Goal: Task Accomplishment & Management: Manage account settings

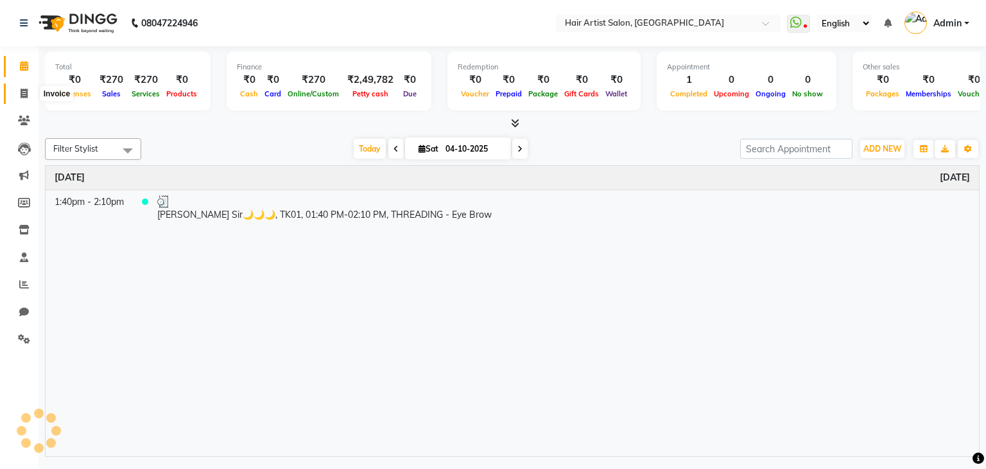
click at [19, 92] on span at bounding box center [24, 94] width 22 height 15
select select "7809"
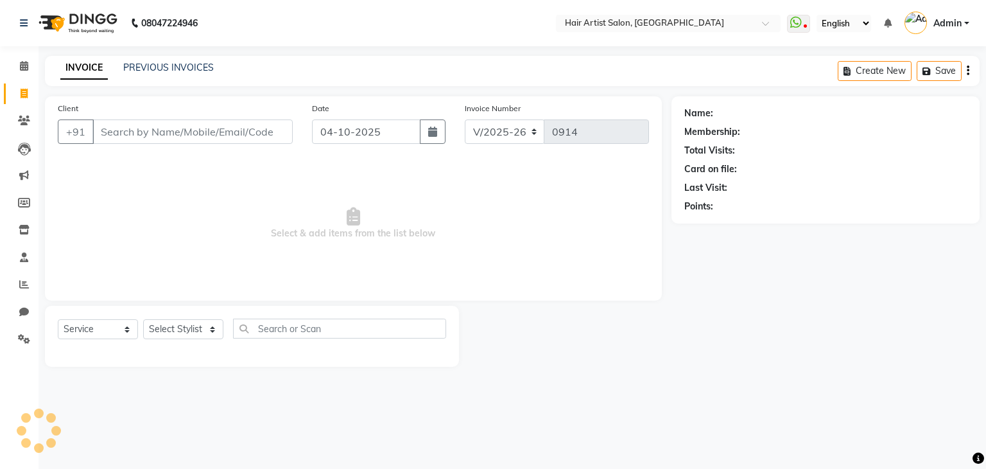
select select "package"
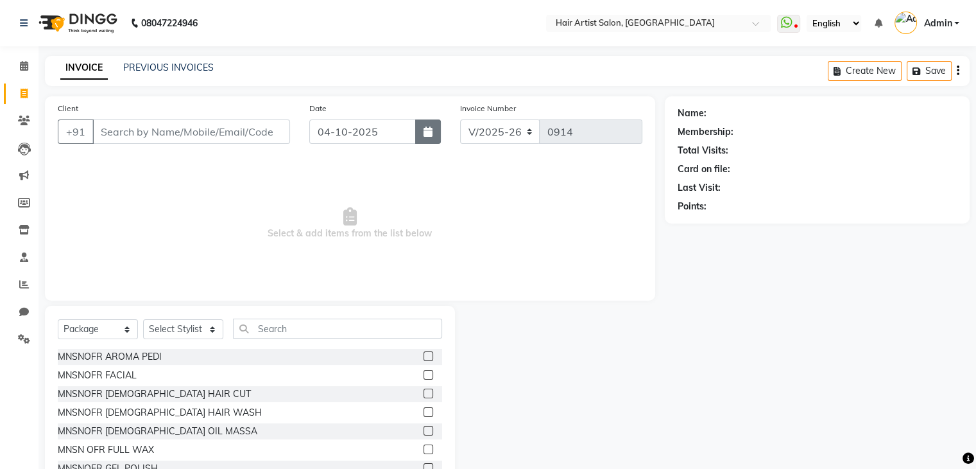
click at [433, 139] on button "button" at bounding box center [428, 131] width 26 height 24
select select "10"
select select "2025"
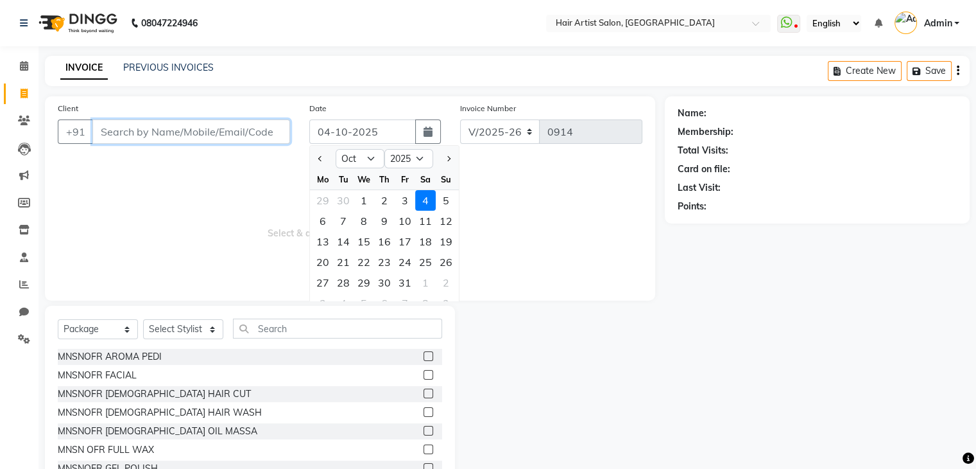
click at [186, 130] on input "Client" at bounding box center [191, 131] width 198 height 24
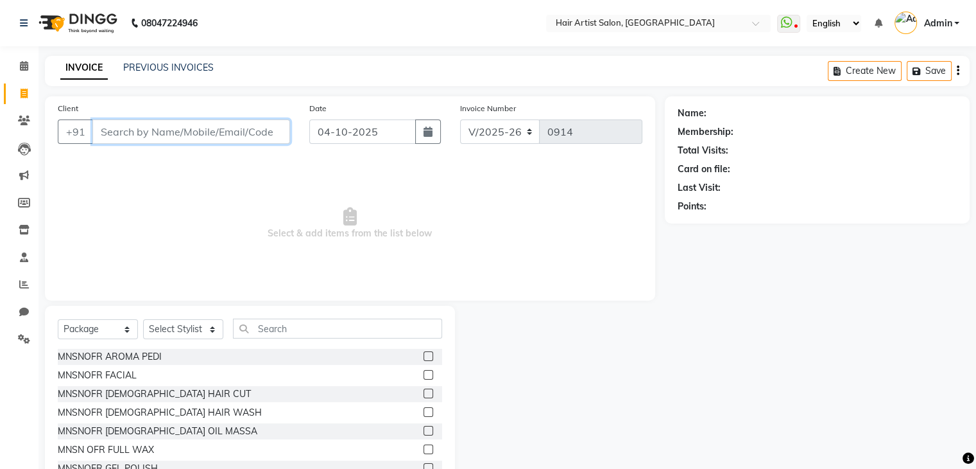
click at [186, 130] on input "Client" at bounding box center [191, 131] width 198 height 24
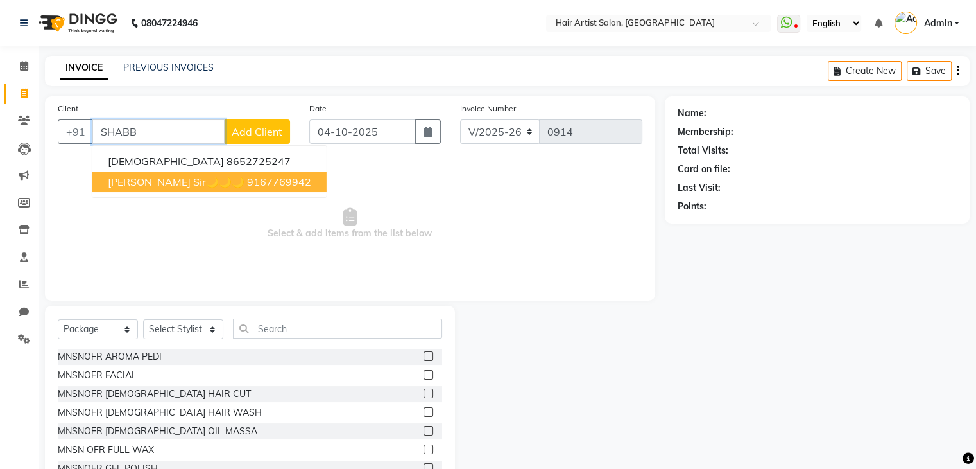
click at [175, 174] on button "[PERSON_NAME] Sir🌙🌙🌙 9167769942" at bounding box center [209, 181] width 234 height 21
type input "9167769942"
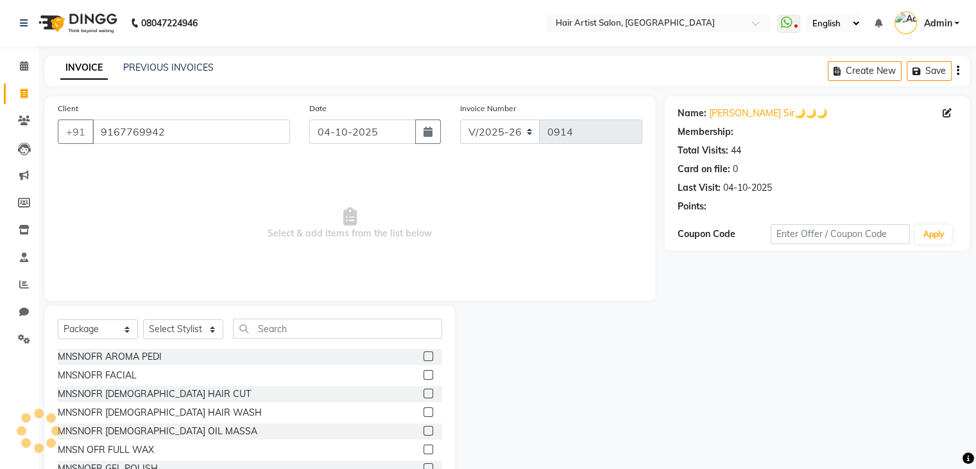
select select "1: Object"
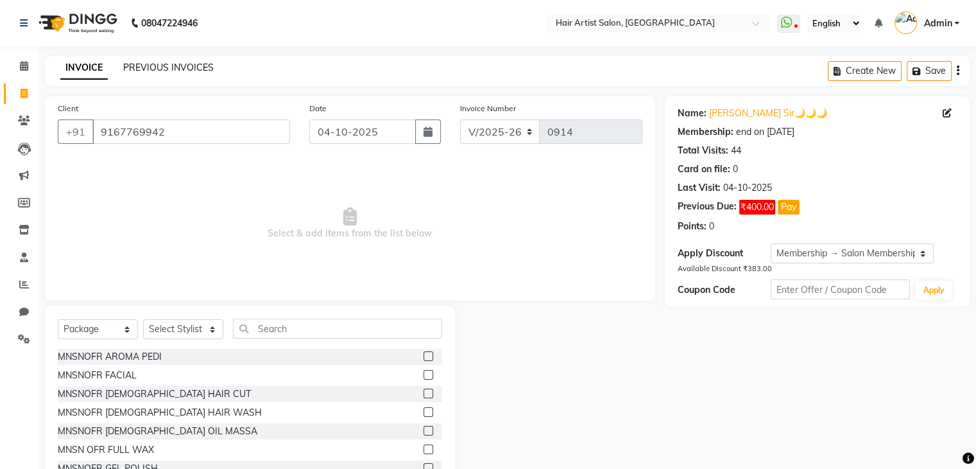
click at [194, 65] on link "PREVIOUS INVOICES" at bounding box center [168, 68] width 91 height 12
click at [176, 67] on link "PREVIOUS INVOICES" at bounding box center [168, 68] width 91 height 12
click at [185, 62] on link "PREVIOUS INVOICES" at bounding box center [168, 68] width 91 height 12
click at [186, 64] on link "PREVIOUS INVOICES" at bounding box center [168, 68] width 91 height 12
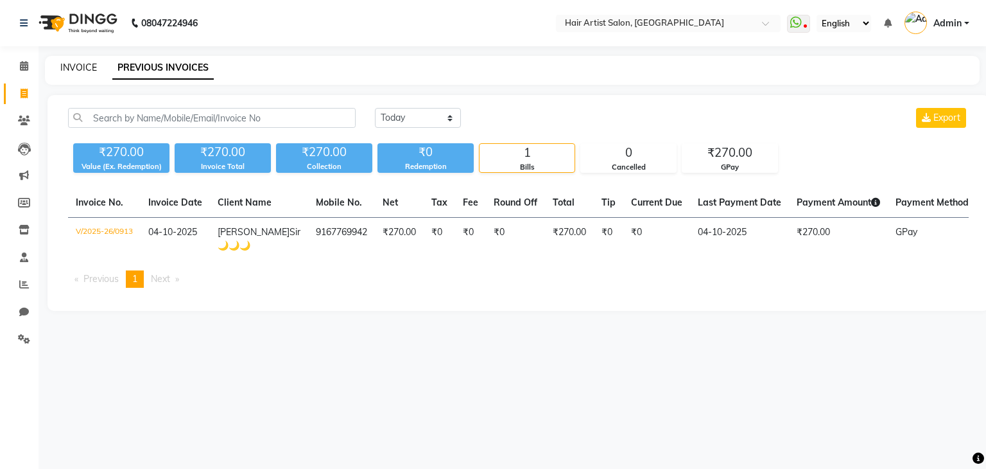
click at [77, 66] on link "INVOICE" at bounding box center [78, 68] width 37 height 12
select select "7809"
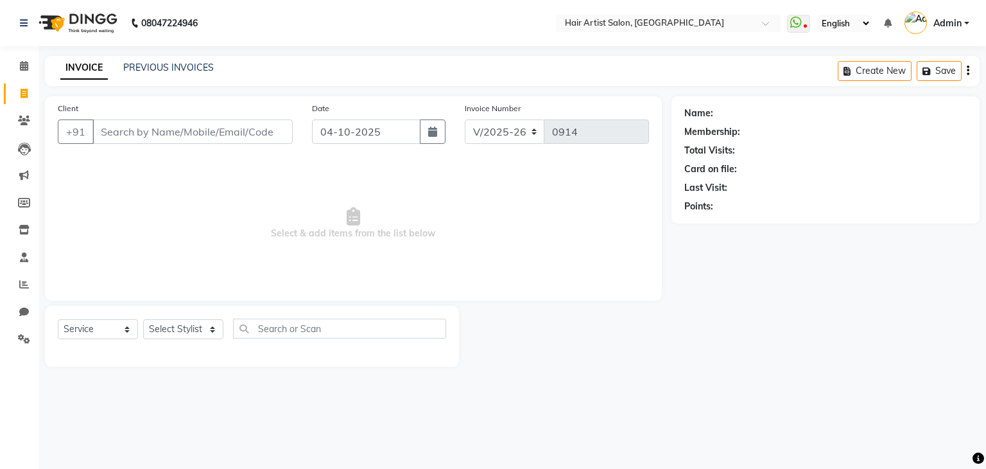
select select "package"
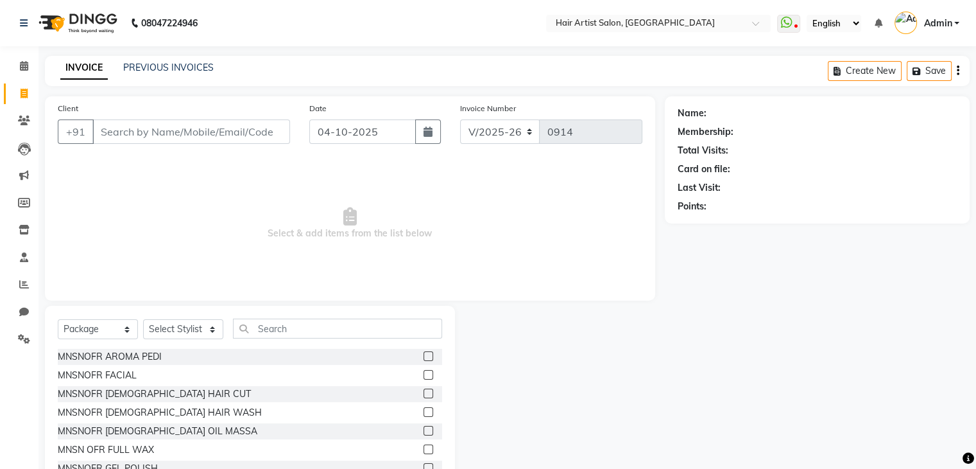
click at [69, 98] on div "Client +91 Date [DATE] Invoice Number V/2025 V/[PHONE_NUMBER] Select & add item…" at bounding box center [350, 198] width 610 height 204
click at [179, 130] on input "Client" at bounding box center [191, 131] width 198 height 24
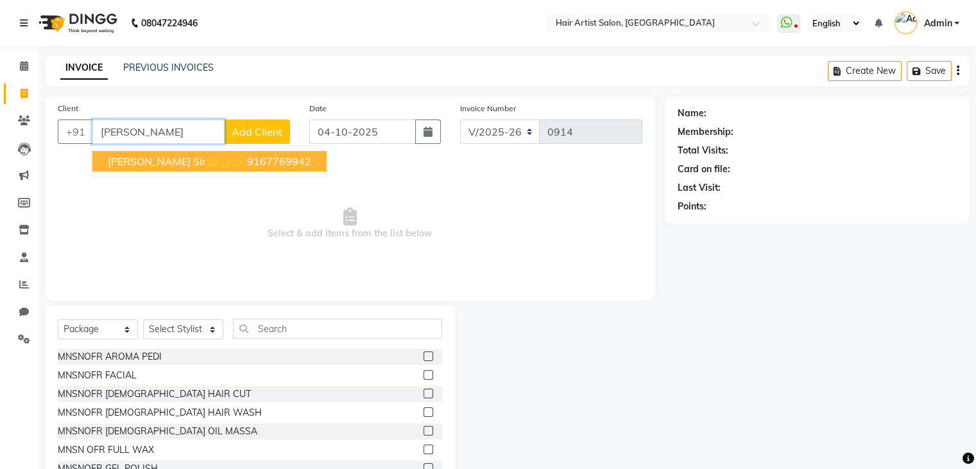
click at [184, 172] on ngb-typeahead-window "[PERSON_NAME] Sir🌙🌙🌙 9167769942" at bounding box center [210, 161] width 236 height 32
click at [175, 164] on span "[PERSON_NAME] Sir🌙🌙🌙" at bounding box center [176, 161] width 137 height 13
type input "9167769942"
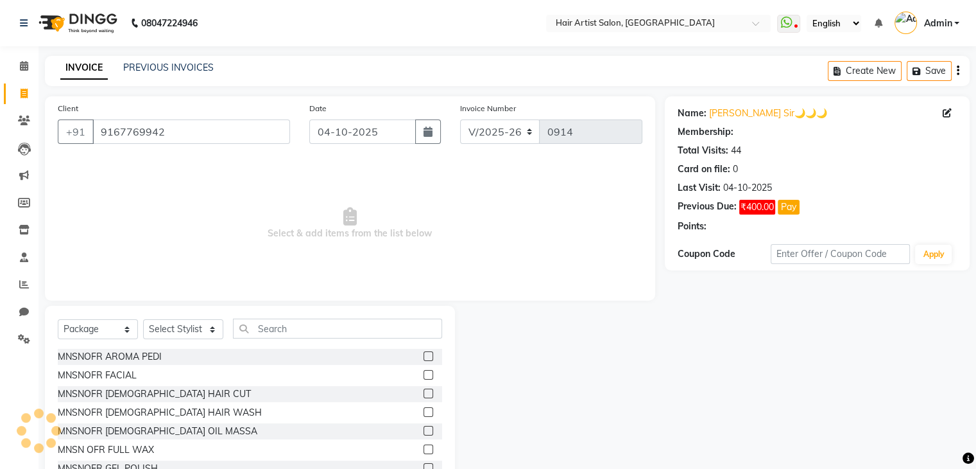
select select "1: Object"
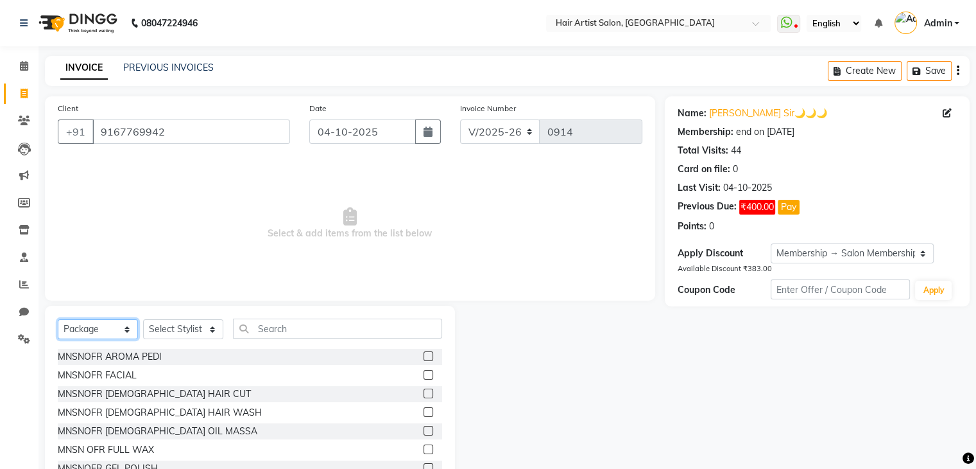
click at [118, 320] on select "Select Service Product Membership Package Voucher Prepaid Gift Card" at bounding box center [98, 329] width 80 height 20
select select "service"
click at [58, 320] on select "Select Service Product Membership Package Voucher Prepaid Gift Card" at bounding box center [98, 329] width 80 height 20
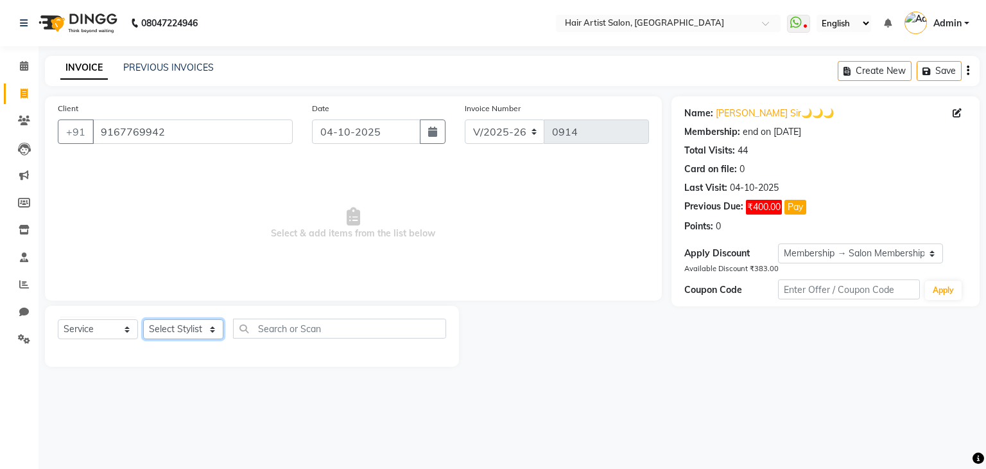
click at [180, 331] on select "Select Stylist Aman channd nisha zimur SALON [PERSON_NAME] [PERSON_NAME] Mam [P…" at bounding box center [183, 329] width 80 height 20
select select "70426"
click at [143, 320] on select "Select Stylist Aman channd nisha zimur SALON [PERSON_NAME] [PERSON_NAME] Mam [P…" at bounding box center [183, 329] width 80 height 20
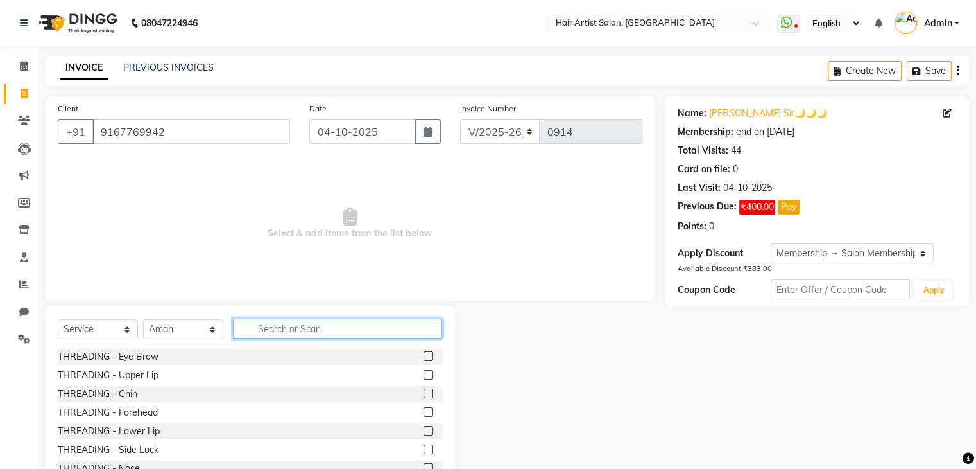
click at [285, 329] on input "text" at bounding box center [337, 328] width 209 height 20
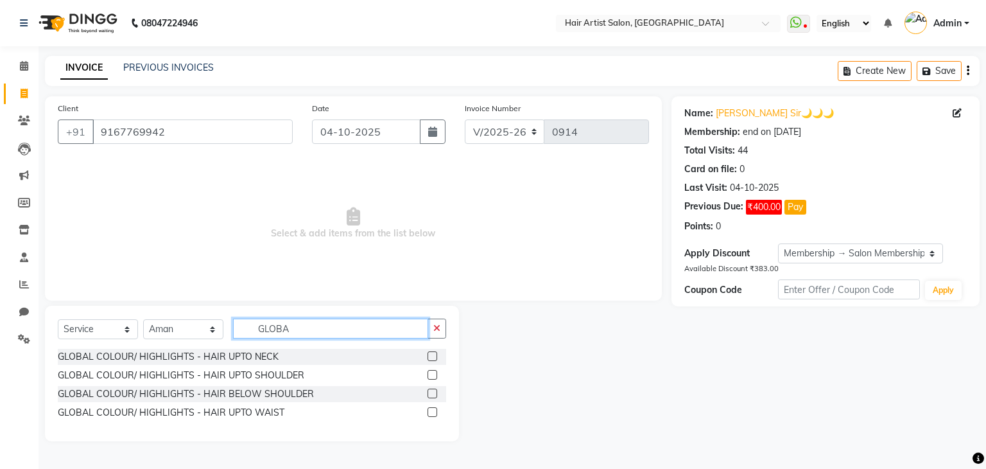
type input "GLOBA"
click at [432, 373] on label at bounding box center [432, 375] width 10 height 10
click at [432, 373] on input "checkbox" at bounding box center [431, 375] width 8 height 8
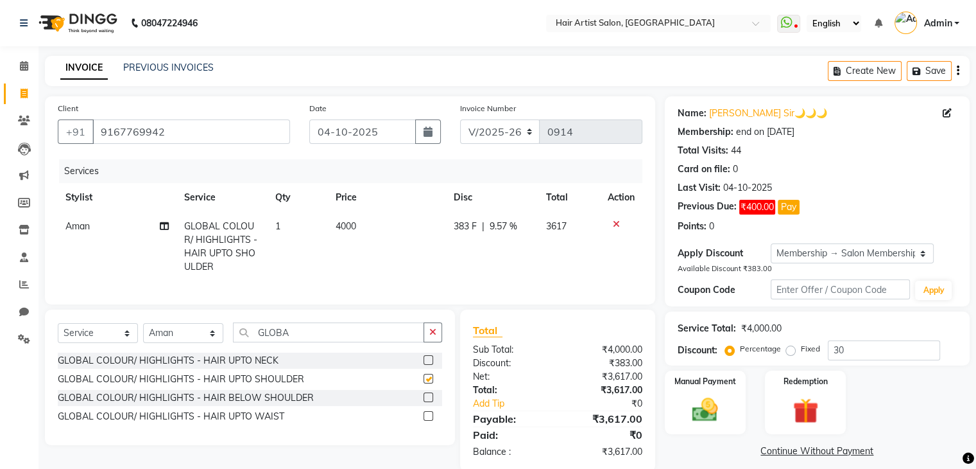
checkbox input "false"
click at [365, 231] on td "4000" at bounding box center [387, 246] width 118 height 69
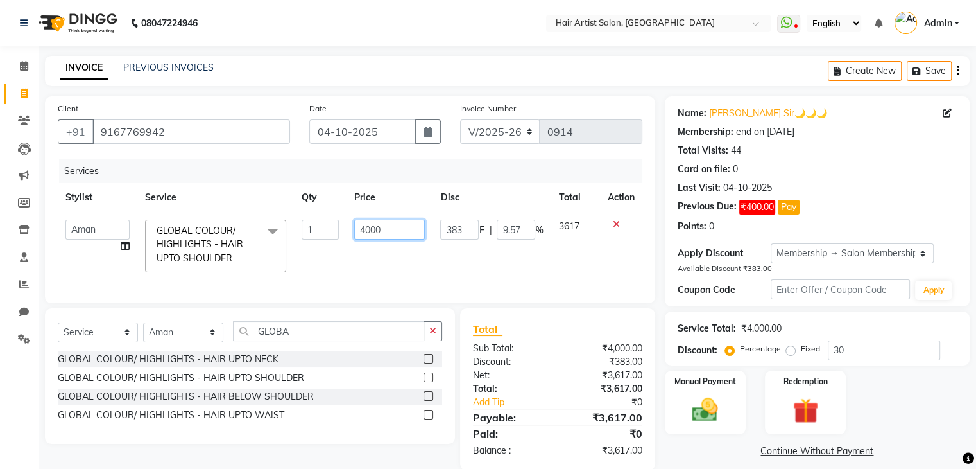
click at [397, 227] on input "4000" at bounding box center [389, 230] width 71 height 20
type input "4"
type input "2500"
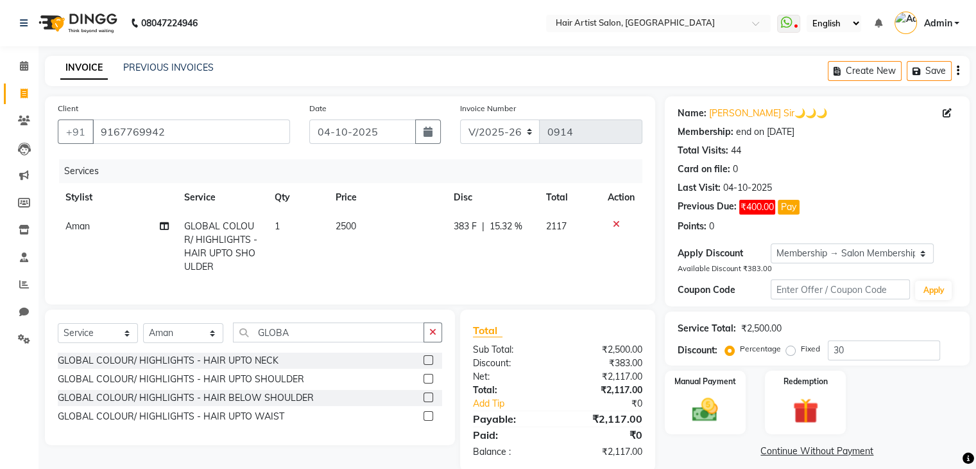
click at [512, 227] on span "15.32 %" at bounding box center [506, 226] width 33 height 13
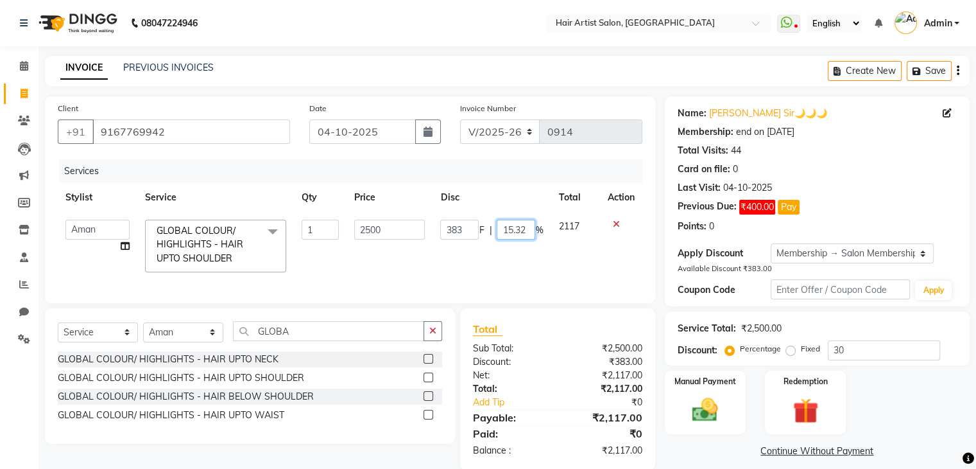
click at [533, 232] on input "15.32" at bounding box center [516, 230] width 39 height 20
type input "1"
type input "0"
click at [549, 254] on tr "Aman channd nisha zimur SALON [PERSON_NAME] [PERSON_NAME] Mam [PERSON_NAME] GLO…" at bounding box center [350, 246] width 585 height 68
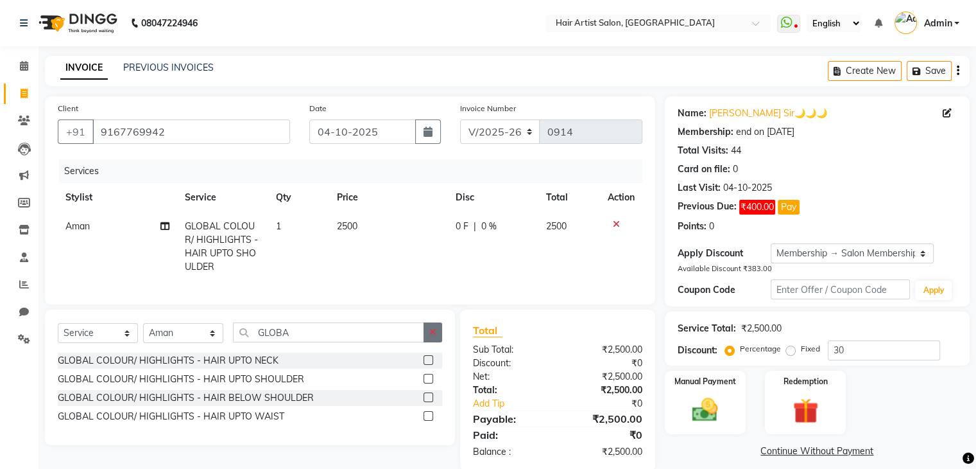
click at [428, 339] on button "button" at bounding box center [433, 332] width 19 height 20
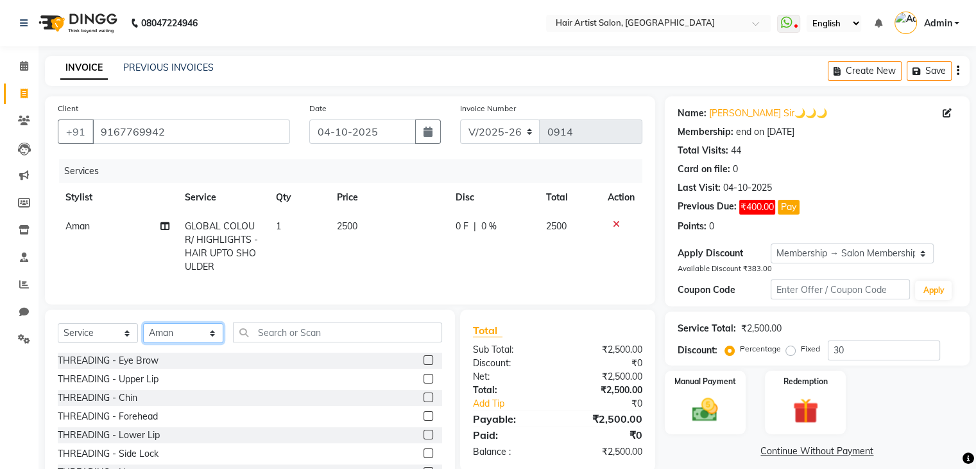
click at [201, 343] on select "Select Stylist Aman channd nisha zimur SALON [PERSON_NAME] [PERSON_NAME] Mam [P…" at bounding box center [183, 333] width 80 height 20
select select "88925"
click at [143, 334] on select "Select Stylist Aman channd nisha zimur SALON [PERSON_NAME] [PERSON_NAME] Mam [P…" at bounding box center [183, 333] width 80 height 20
click at [298, 342] on input "text" at bounding box center [337, 332] width 209 height 20
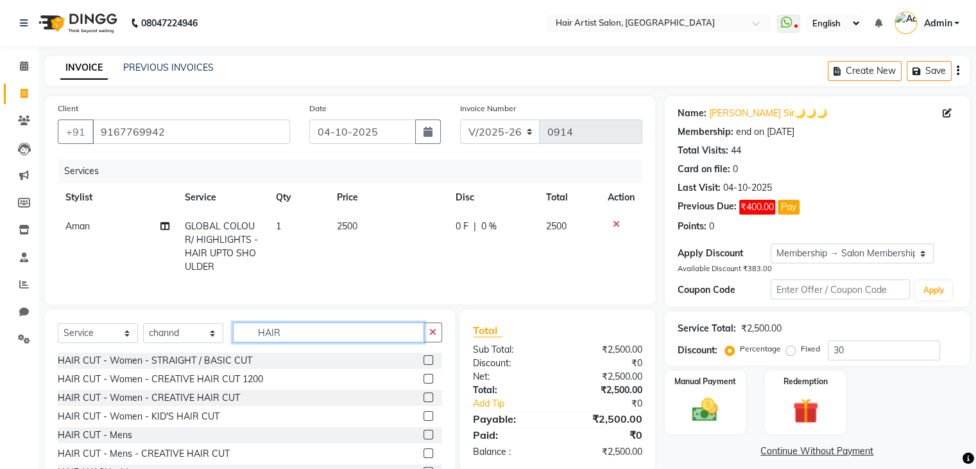
type input "HAIR"
click at [424, 439] on label at bounding box center [429, 434] width 10 height 10
click at [424, 439] on input "checkbox" at bounding box center [428, 435] width 8 height 8
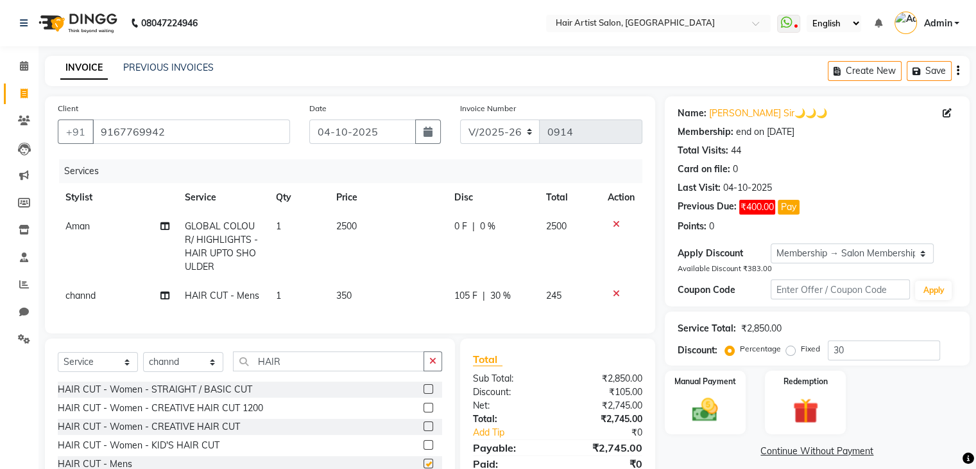
checkbox input "false"
click at [352, 302] on td "350" at bounding box center [388, 295] width 118 height 29
select select "88925"
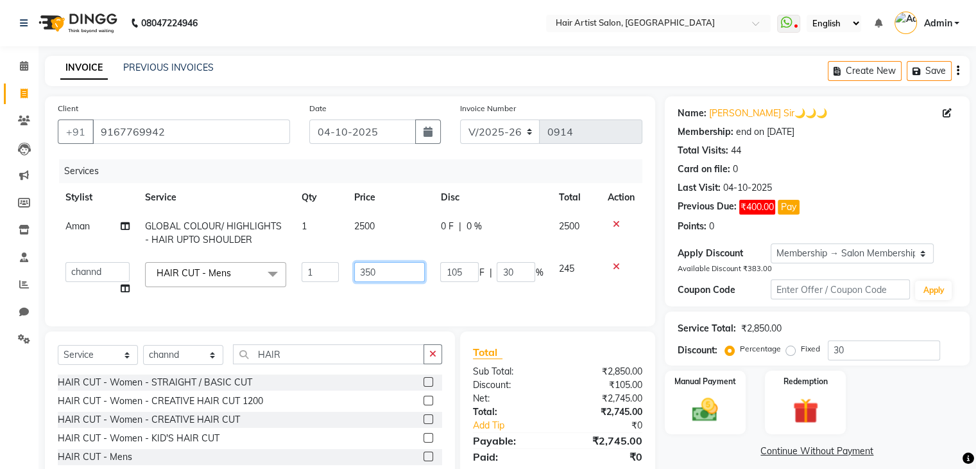
click at [365, 270] on input "350" at bounding box center [389, 272] width 71 height 20
type input "150"
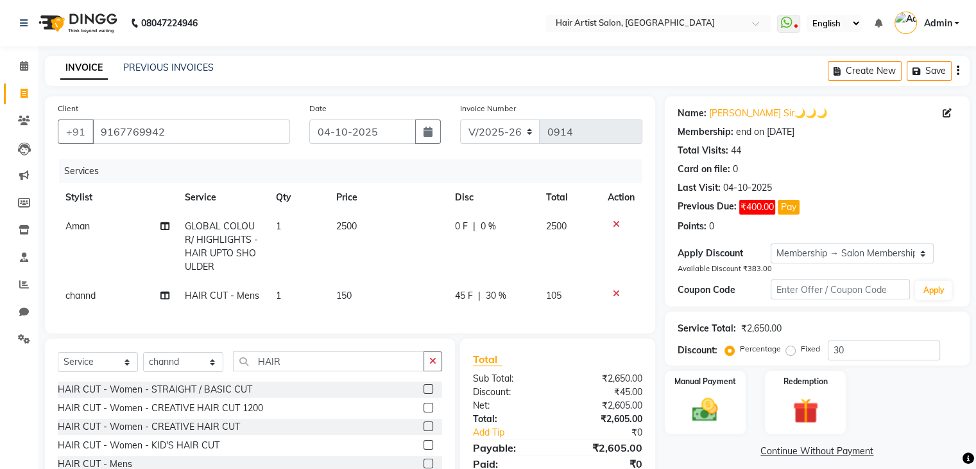
click at [499, 296] on span "30 %" at bounding box center [496, 295] width 21 height 13
select select "88925"
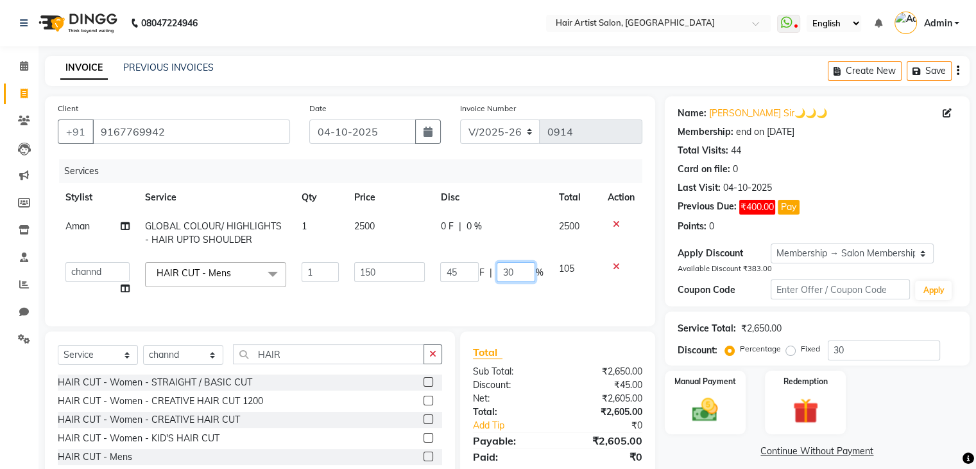
click at [522, 266] on input "30" at bounding box center [516, 272] width 39 height 20
type input "3"
type input "0"
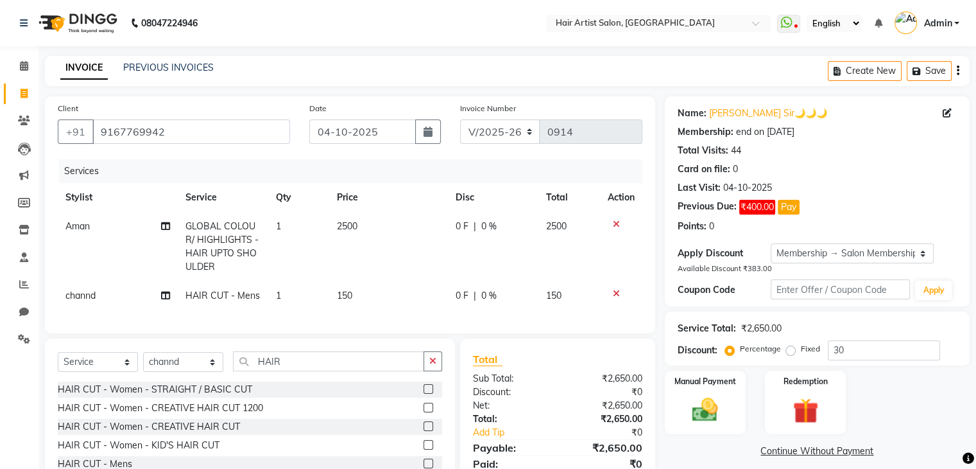
click at [526, 295] on td "0 F | 0 %" at bounding box center [493, 295] width 91 height 29
select select "88925"
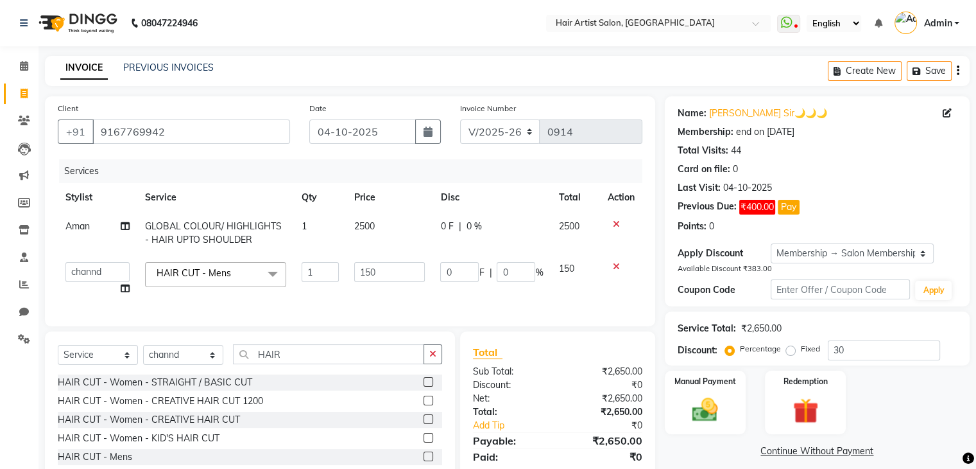
click at [444, 363] on div "Select Service Product Membership Package Voucher Prepaid Gift Card Select Styl…" at bounding box center [250, 425] width 410 height 189
click at [436, 358] on icon "button" at bounding box center [432, 353] width 7 height 9
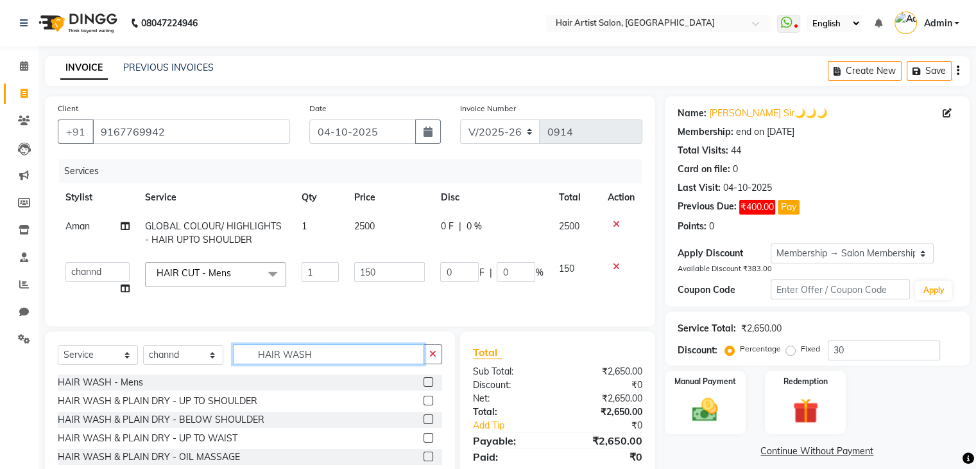
type input "HAIR WASH"
click at [426, 424] on label at bounding box center [429, 419] width 10 height 10
click at [426, 424] on input "checkbox" at bounding box center [428, 419] width 8 height 8
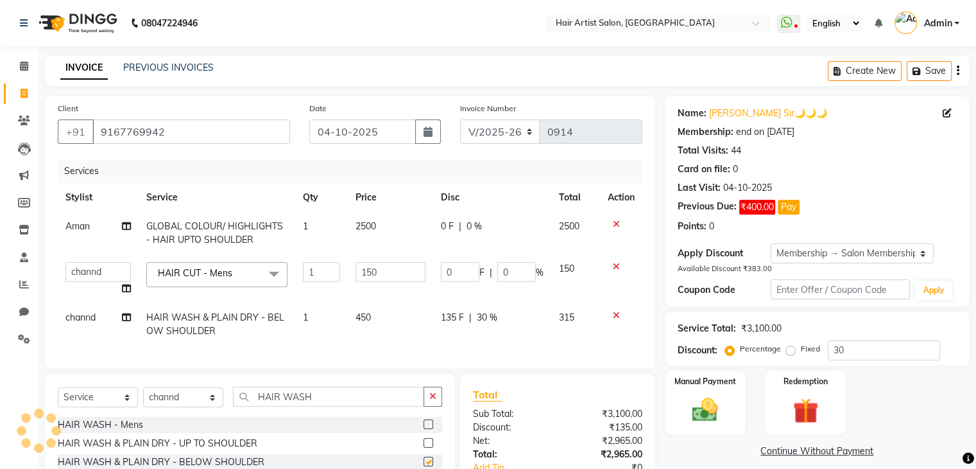
checkbox input "false"
click at [486, 321] on span "30 %" at bounding box center [487, 317] width 21 height 13
select select "88925"
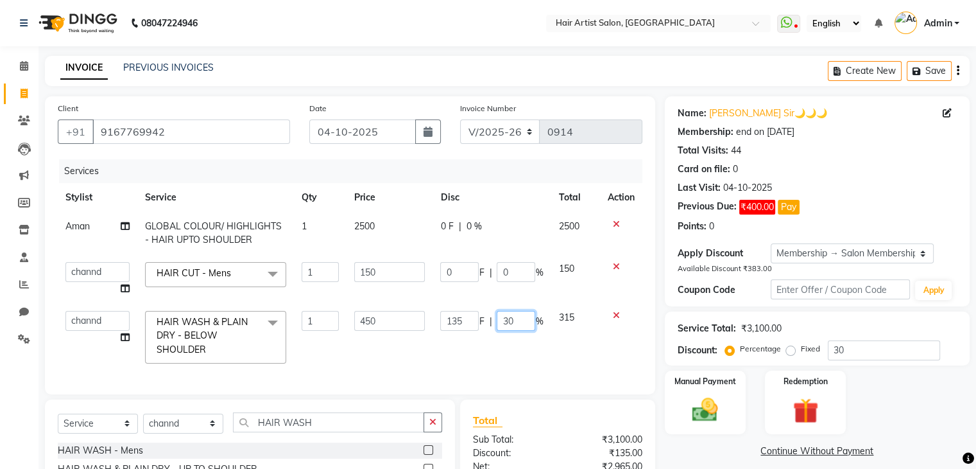
click at [516, 318] on input "30" at bounding box center [516, 321] width 39 height 20
type input "3"
type input "0"
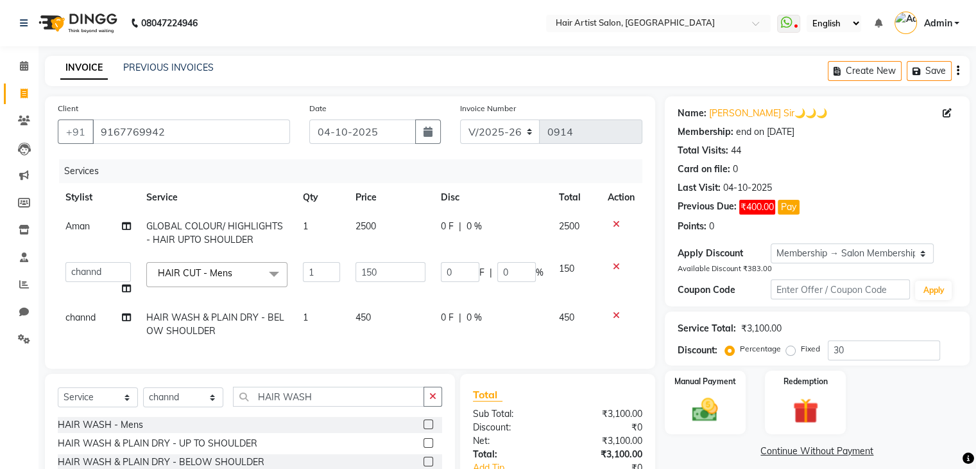
click at [391, 317] on td "450" at bounding box center [390, 324] width 85 height 42
select select "88925"
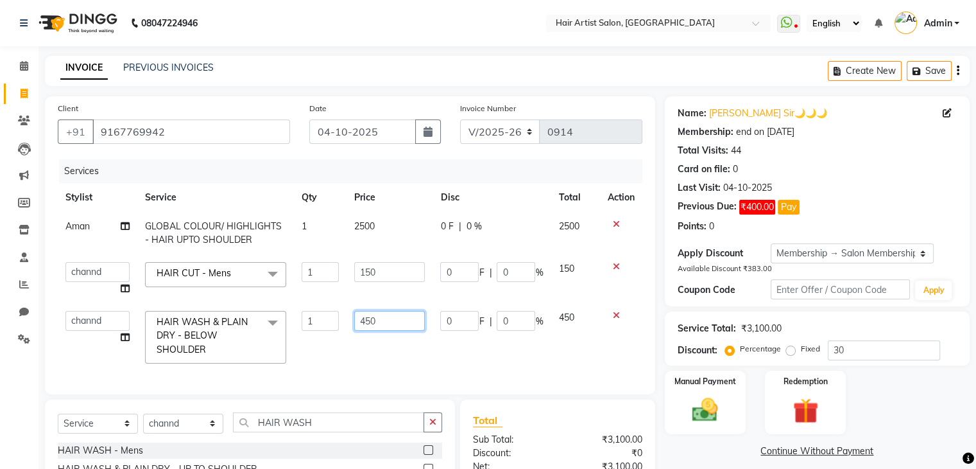
click at [380, 322] on input "450" at bounding box center [389, 321] width 71 height 20
type input "4"
type input "300"
click at [388, 351] on div "Services Stylist Service Qty Price Disc Total Action Aman GLOBAL COLOUR/ HIGHLI…" at bounding box center [350, 270] width 585 height 222
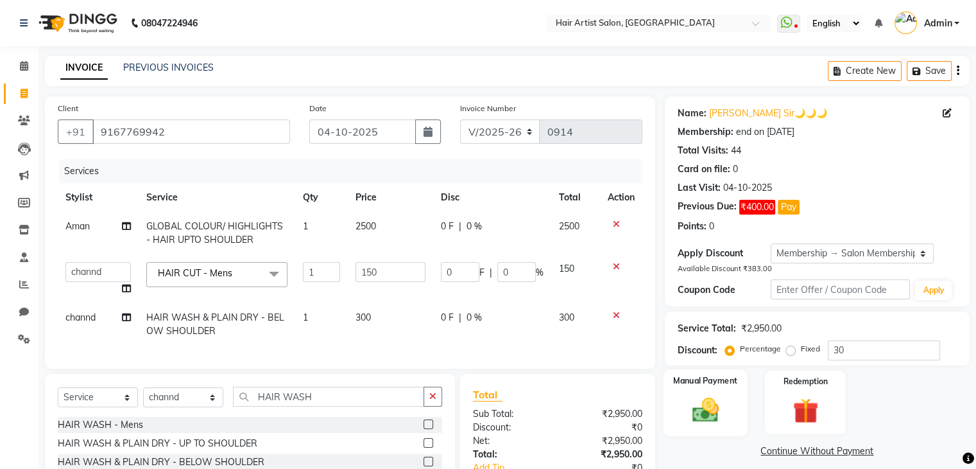
click at [714, 395] on img at bounding box center [705, 409] width 43 height 31
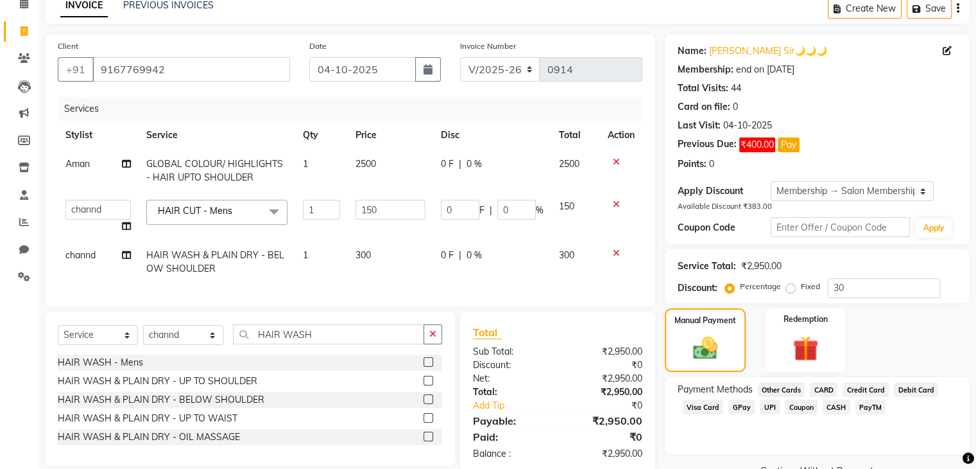
scroll to position [96, 0]
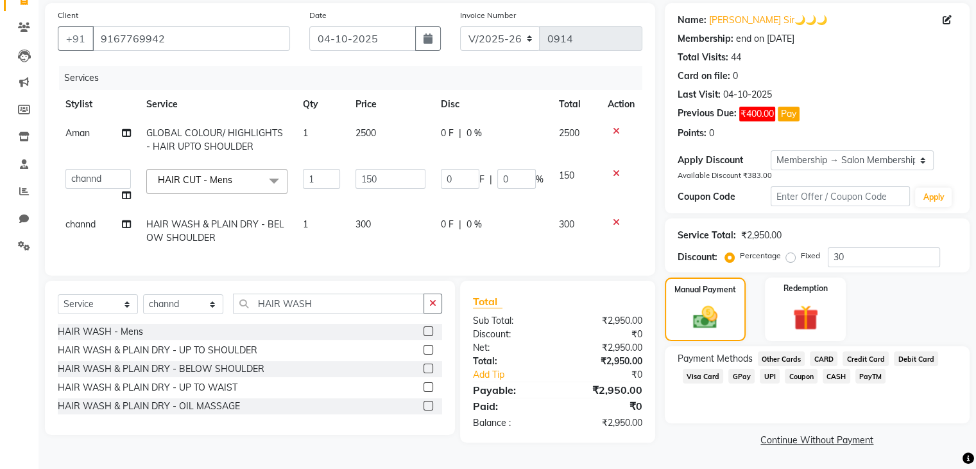
click at [736, 370] on span "GPay" at bounding box center [742, 375] width 26 height 15
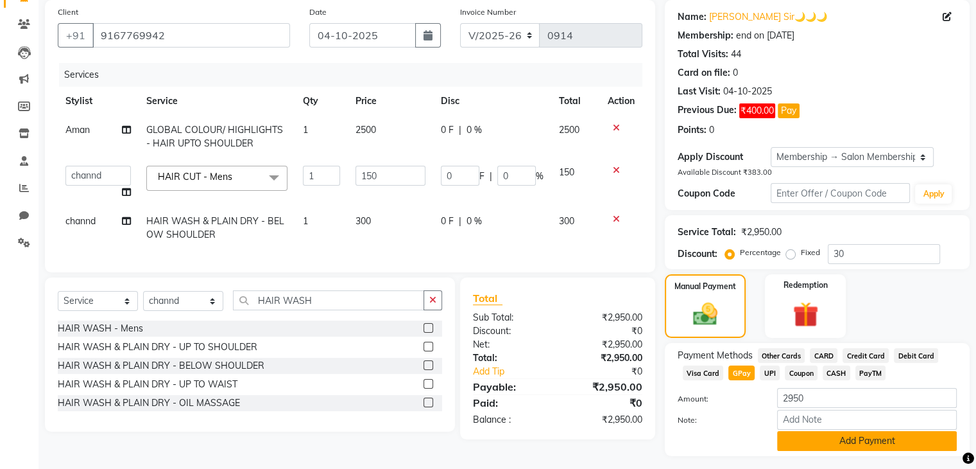
click at [797, 447] on button "Add Payment" at bounding box center [867, 441] width 180 height 20
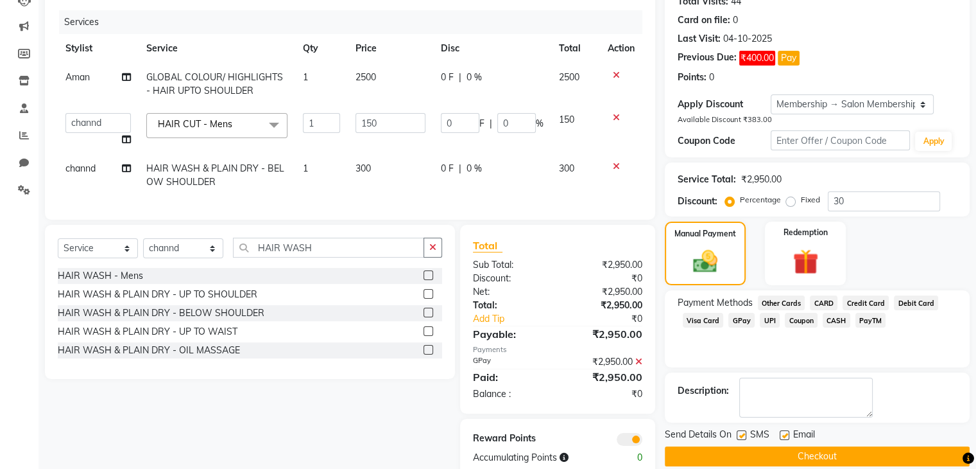
scroll to position [187, 0]
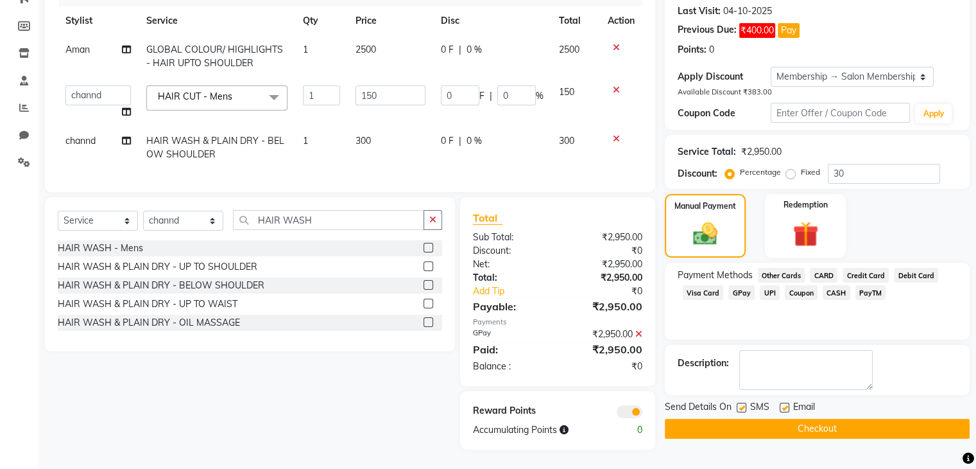
click at [834, 421] on button "Checkout" at bounding box center [817, 429] width 305 height 20
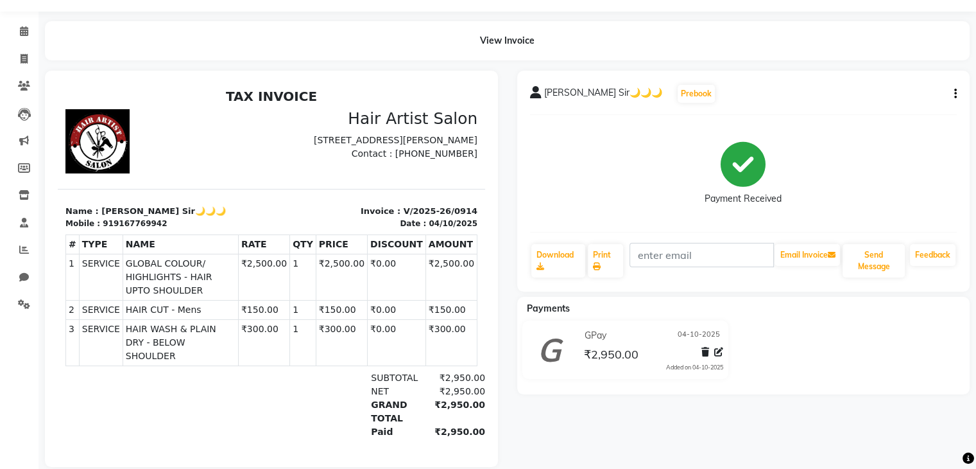
scroll to position [62, 0]
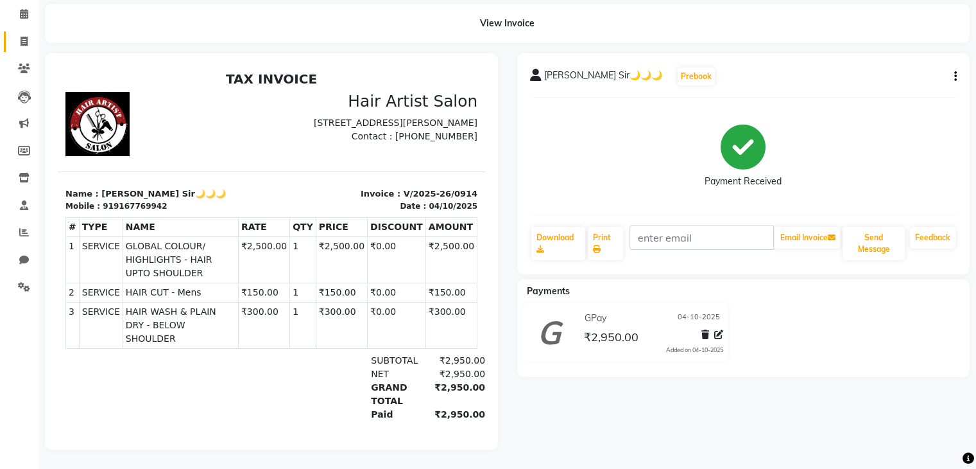
click at [22, 31] on link "Invoice" at bounding box center [19, 41] width 31 height 21
select select "7809"
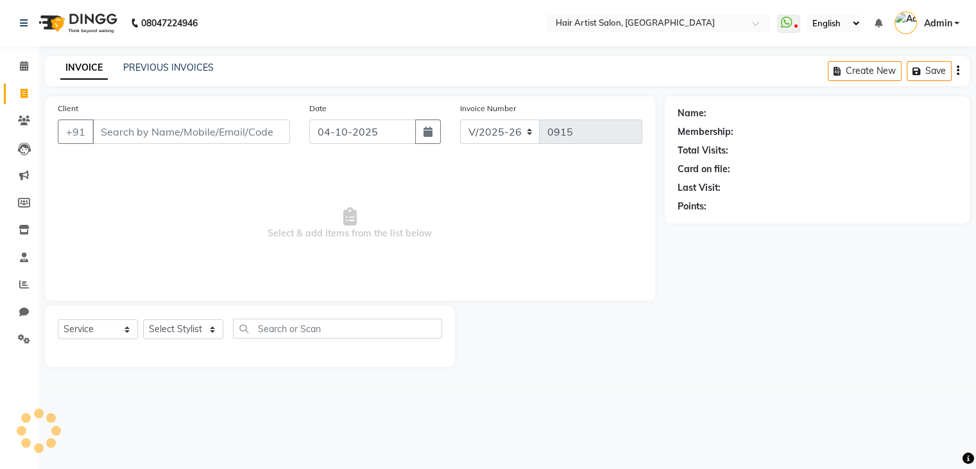
select select "package"
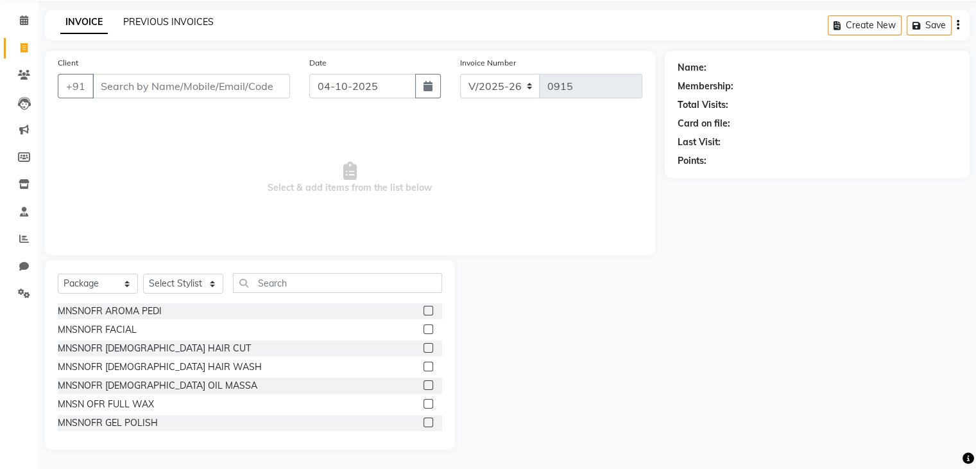
click at [196, 26] on link "PREVIOUS INVOICES" at bounding box center [168, 22] width 91 height 12
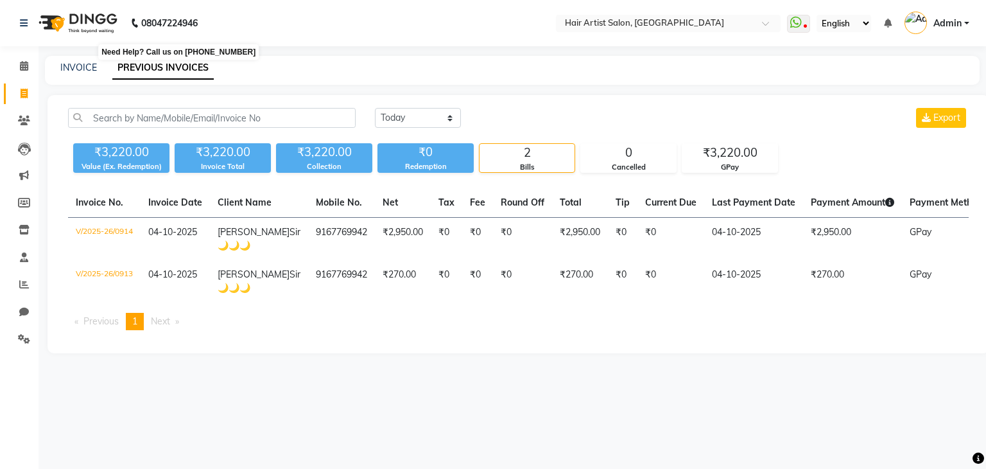
click at [196, 26] on b "08047224946" at bounding box center [169, 23] width 56 height 36
click at [85, 62] on link "INVOICE" at bounding box center [78, 68] width 37 height 12
select select "service"
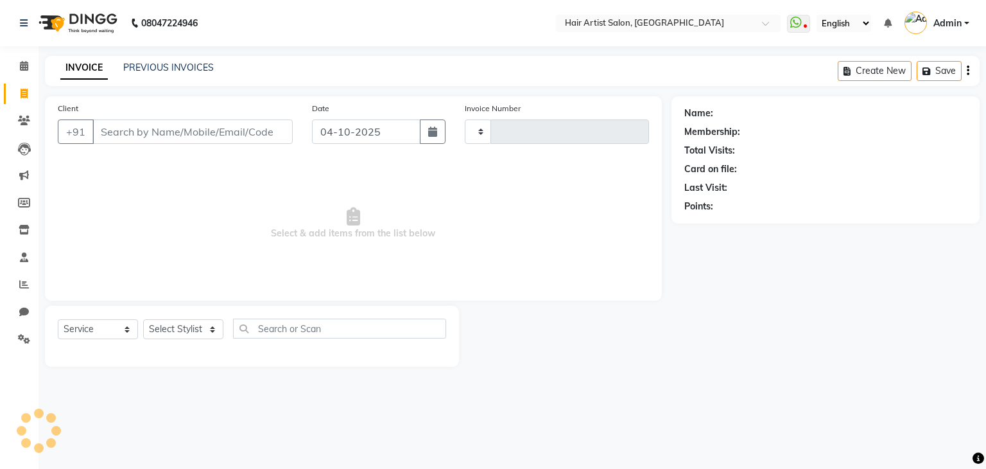
type input "0915"
select select "7809"
select select "package"
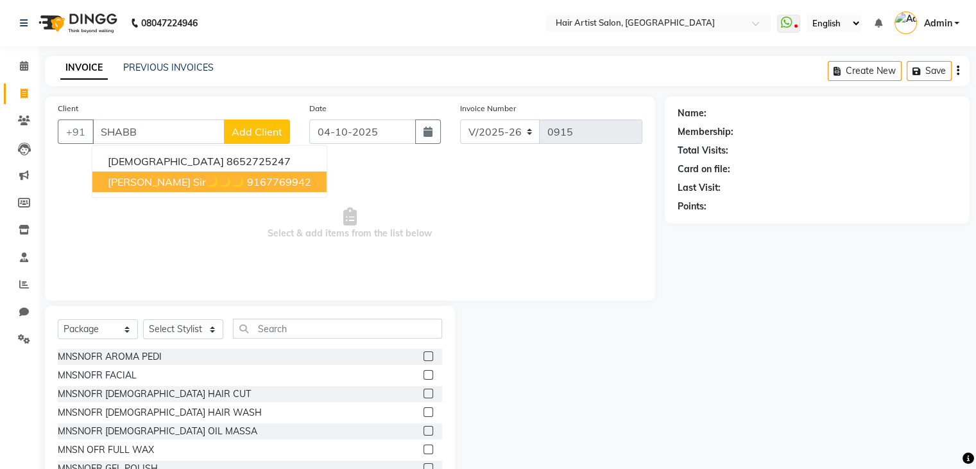
click at [148, 181] on span "[PERSON_NAME] Sir🌙🌙🌙" at bounding box center [176, 181] width 137 height 13
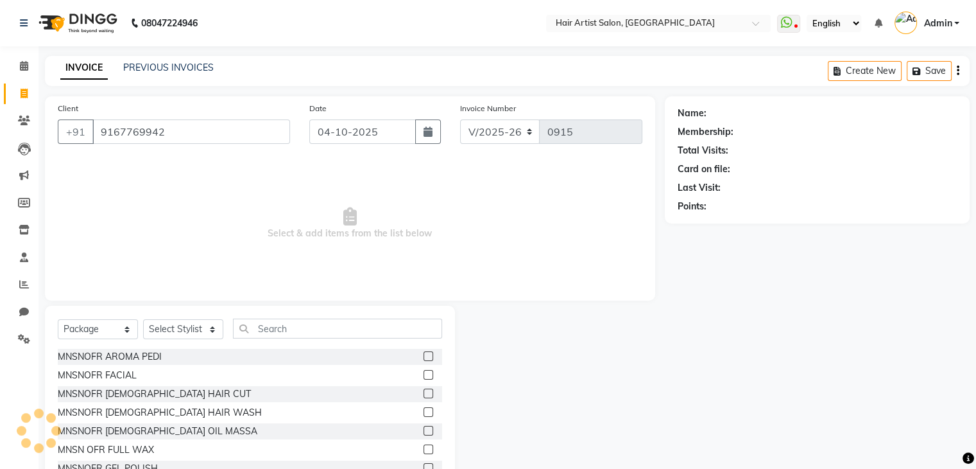
type input "9167769942"
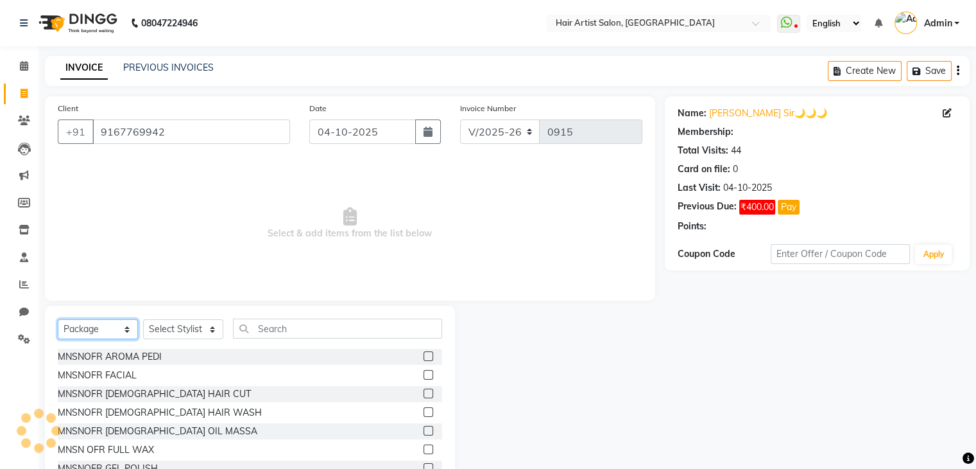
select select "1: Object"
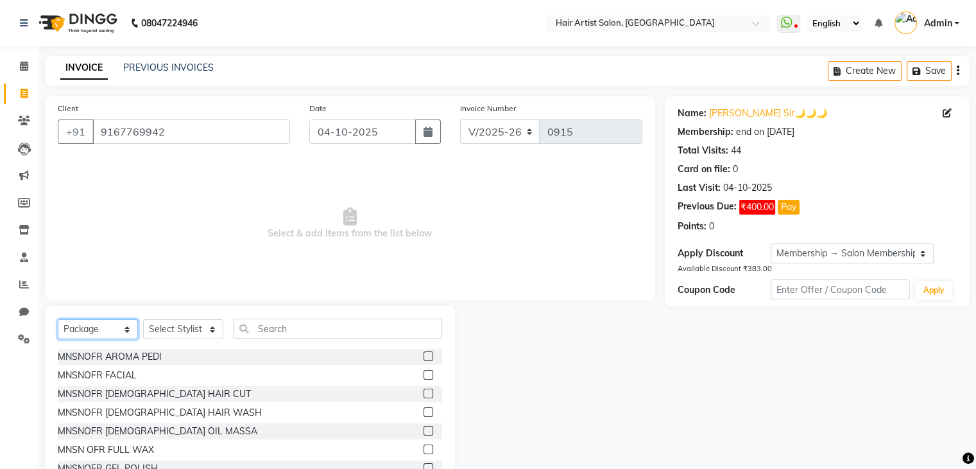
drag, startPoint x: 114, startPoint y: 329, endPoint x: 98, endPoint y: 214, distance: 116.7
click at [98, 214] on div "Client [PHONE_NUMBER] Date [DATE] Invoice Number V/2025 V/[PHONE_NUMBER] Select…" at bounding box center [350, 295] width 630 height 399
select select "service"
click at [58, 320] on select "Select Service Product Membership Package Voucher Prepaid Gift Card" at bounding box center [98, 329] width 80 height 20
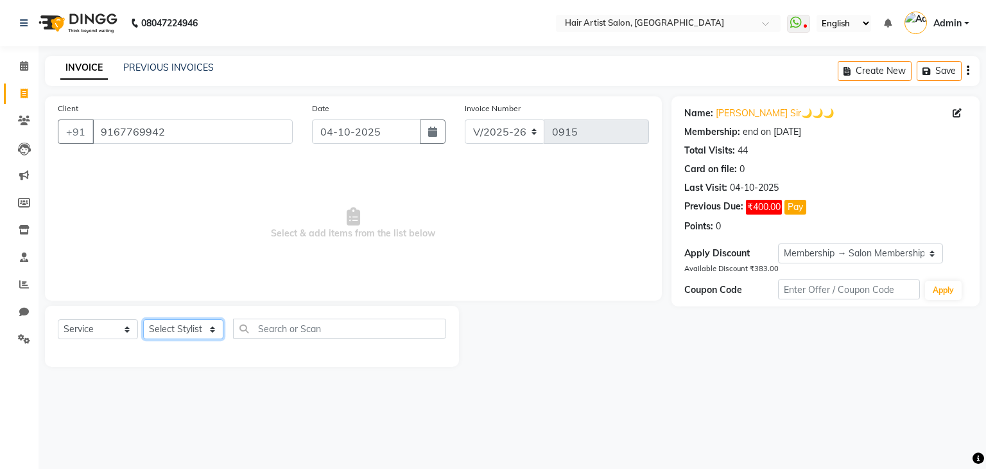
click at [186, 337] on select "Select Stylist Aman channd nisha zimur SALON [PERSON_NAME] [PERSON_NAME] Mam [P…" at bounding box center [183, 329] width 80 height 20
select select "69568"
click at [143, 320] on select "Select Stylist Aman channd nisha zimur SALON [PERSON_NAME] [PERSON_NAME] Mam [P…" at bounding box center [183, 329] width 80 height 20
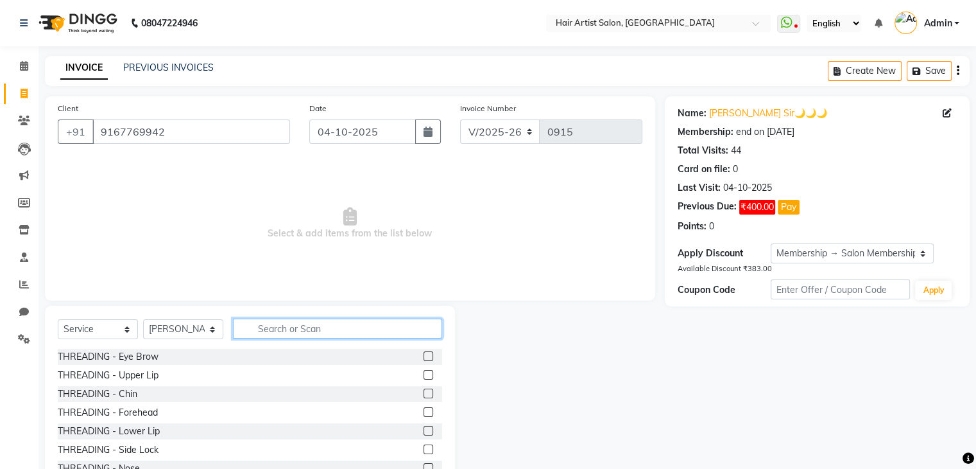
click at [270, 329] on input "text" at bounding box center [337, 328] width 209 height 20
type input "WAX"
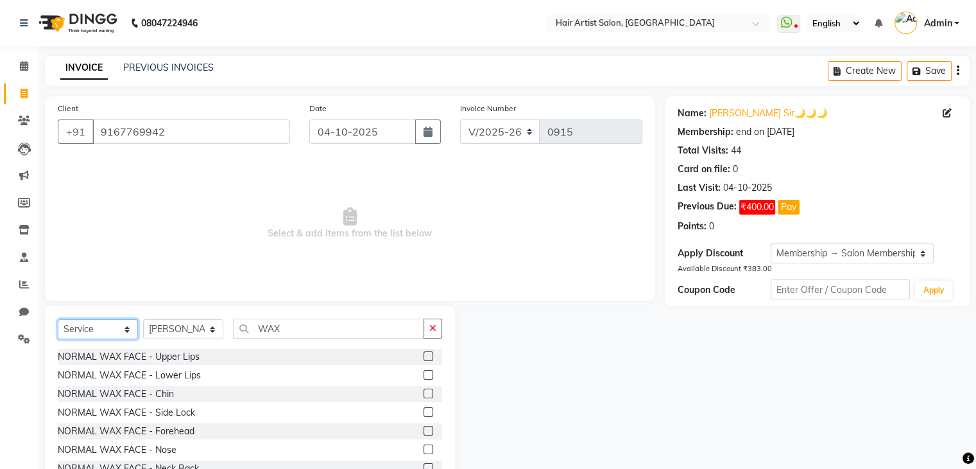
click at [103, 332] on select "Select Service Product Membership Package Voucher Prepaid Gift Card" at bounding box center [98, 329] width 80 height 20
select select "package"
click at [58, 320] on select "Select Service Product Membership Package Voucher Prepaid Gift Card" at bounding box center [98, 329] width 80 height 20
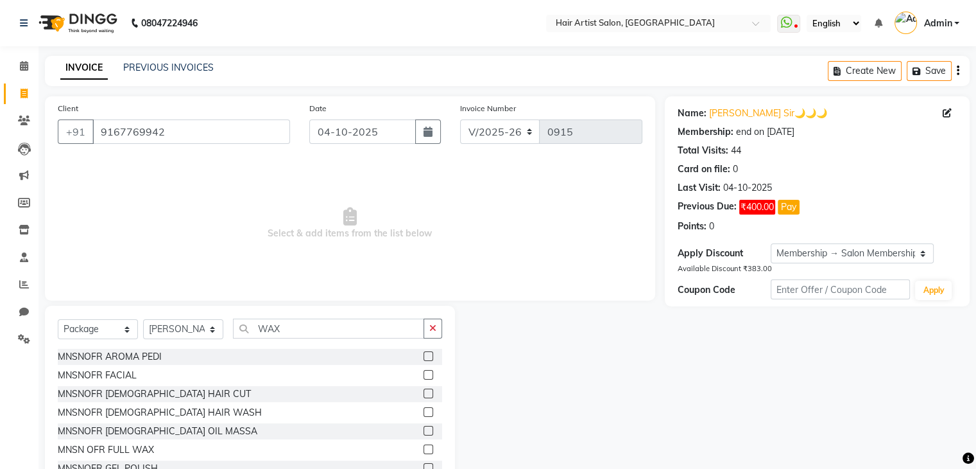
click at [424, 453] on label at bounding box center [429, 449] width 10 height 10
click at [424, 453] on input "checkbox" at bounding box center [428, 449] width 8 height 8
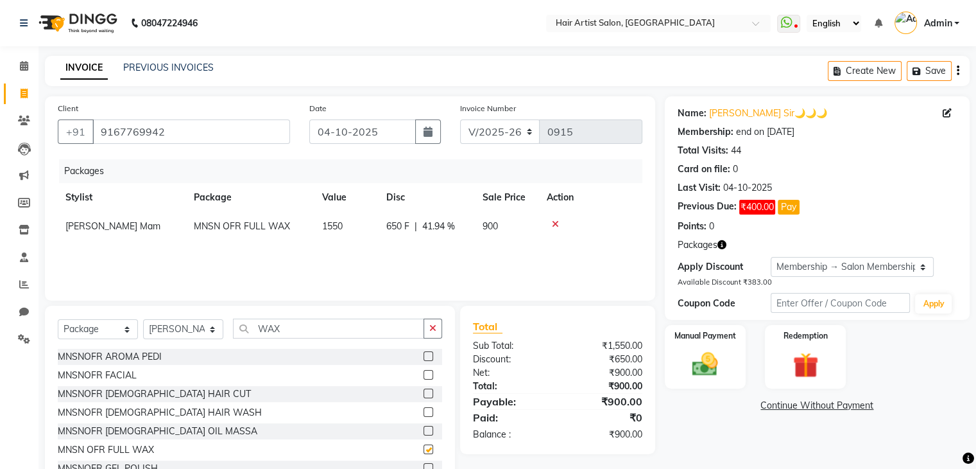
checkbox input "false"
click at [709, 357] on img at bounding box center [705, 364] width 43 height 31
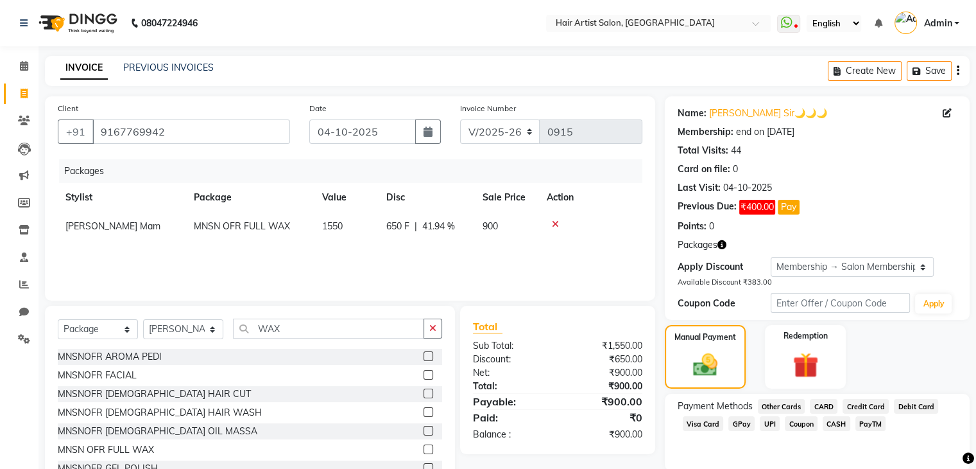
click at [742, 424] on span "GPay" at bounding box center [742, 423] width 26 height 15
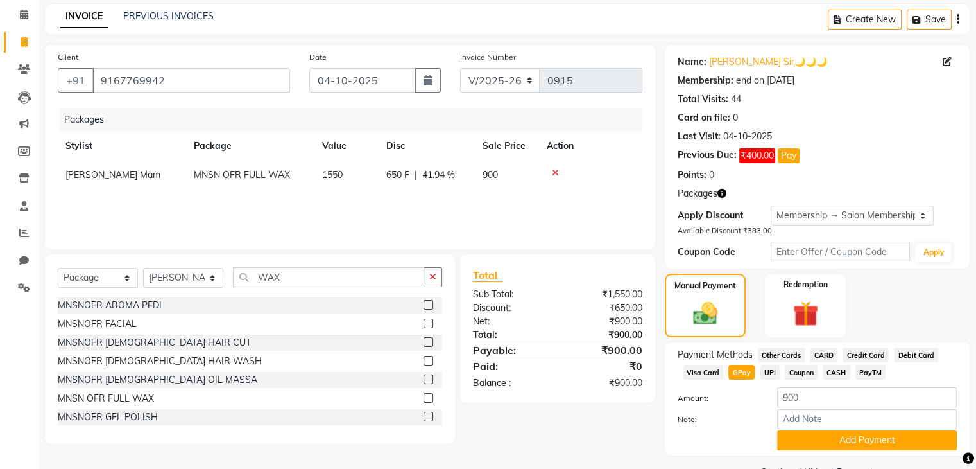
scroll to position [85, 0]
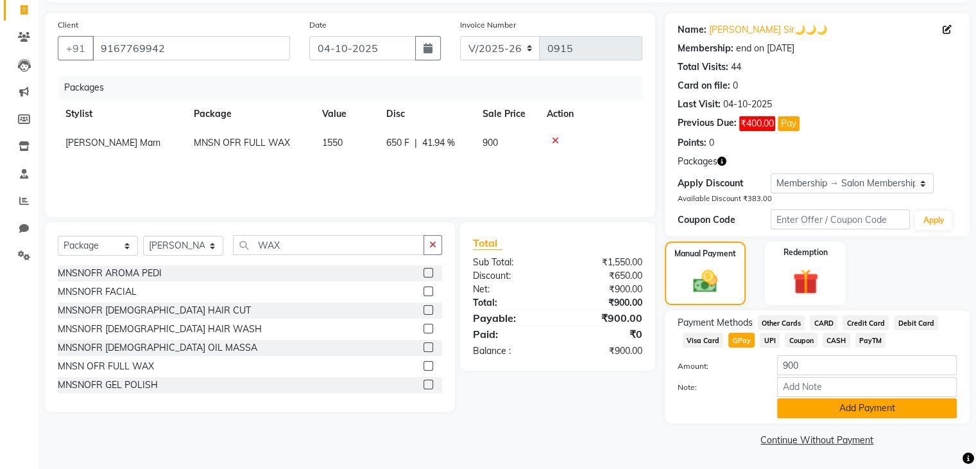
click at [893, 411] on button "Add Payment" at bounding box center [867, 408] width 180 height 20
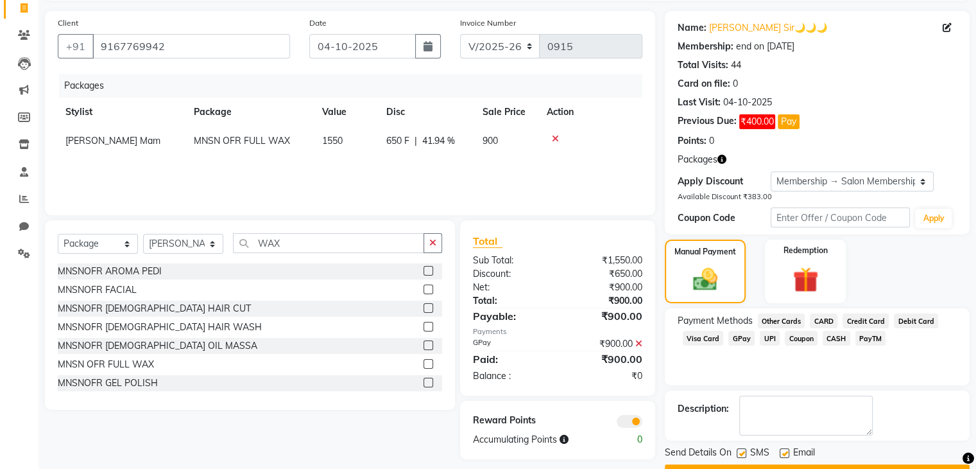
click at [862, 465] on button "Checkout" at bounding box center [817, 474] width 305 height 20
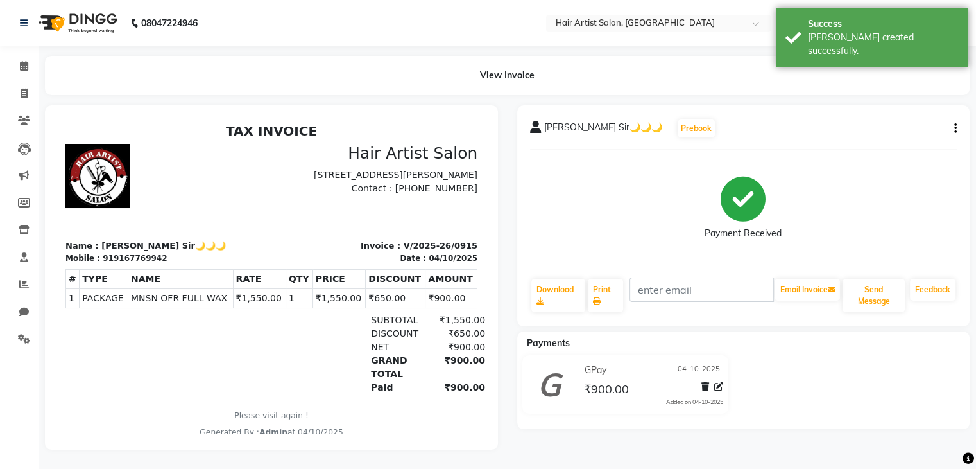
scroll to position [9, 0]
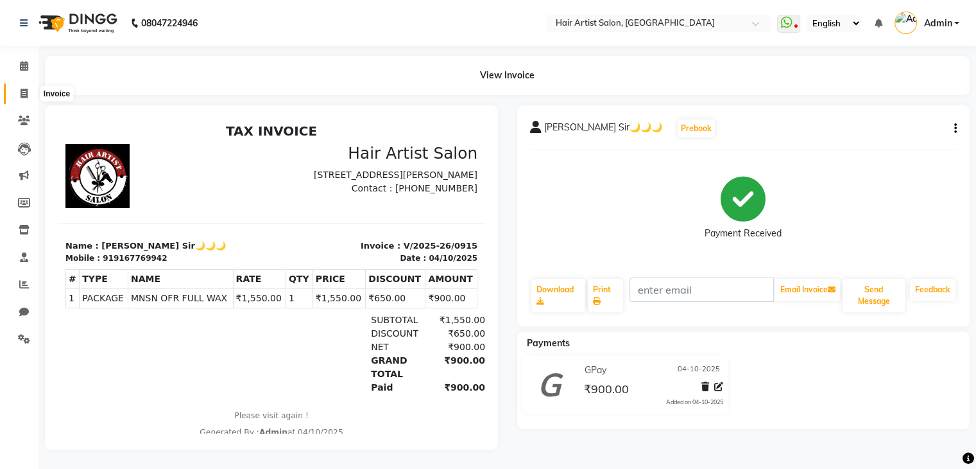
click at [26, 89] on icon at bounding box center [24, 94] width 7 height 10
select select "7809"
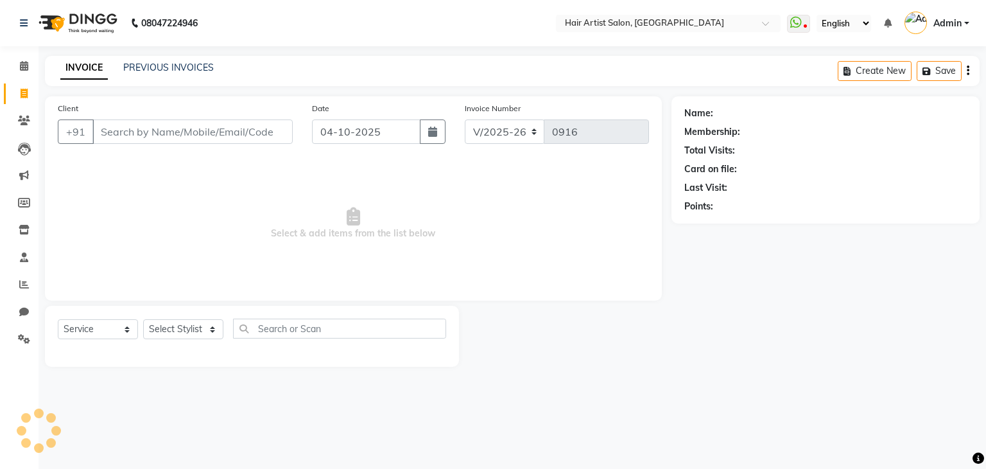
select select "package"
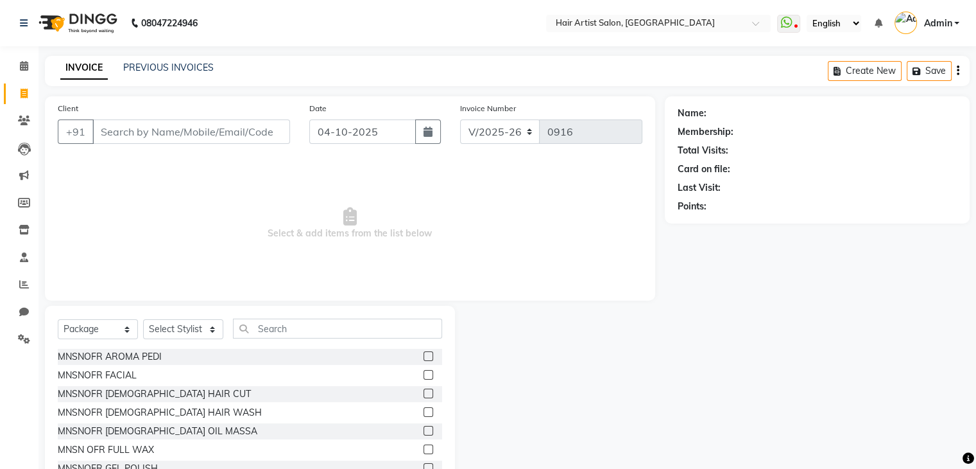
click at [134, 134] on input "Client" at bounding box center [191, 131] width 198 height 24
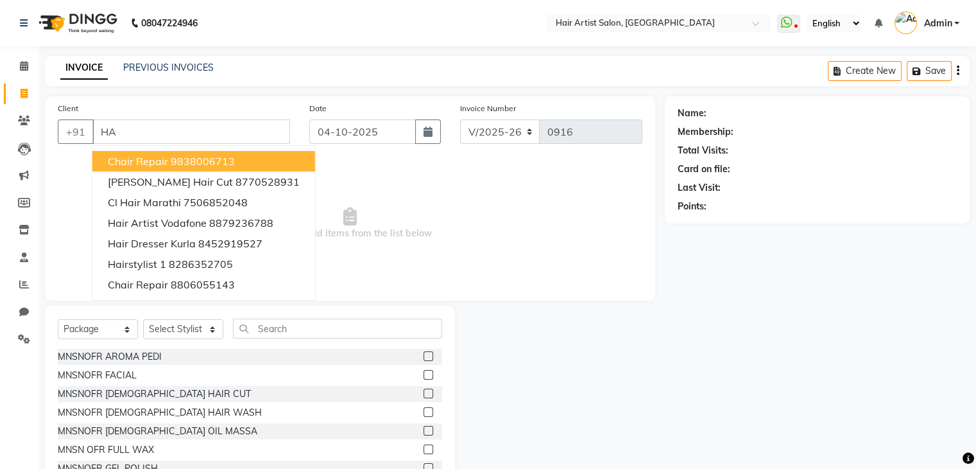
type input "H"
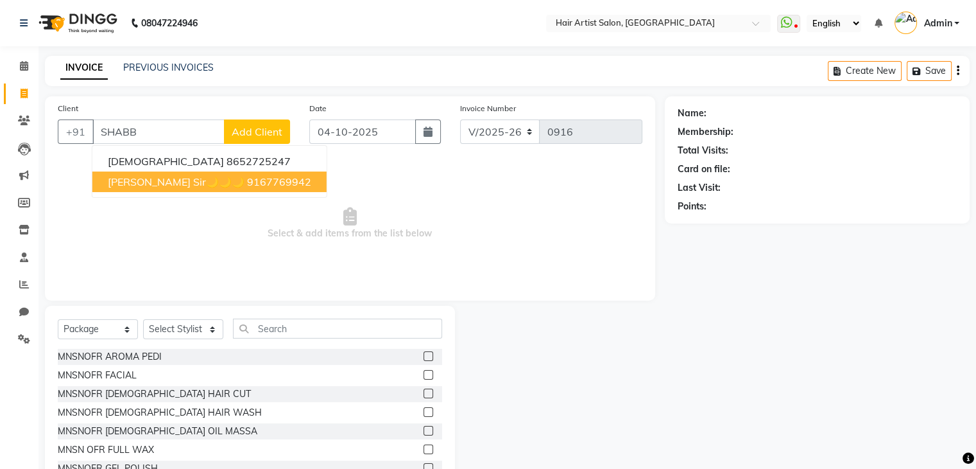
click at [126, 176] on span "[PERSON_NAME] Sir🌙🌙🌙" at bounding box center [176, 181] width 137 height 13
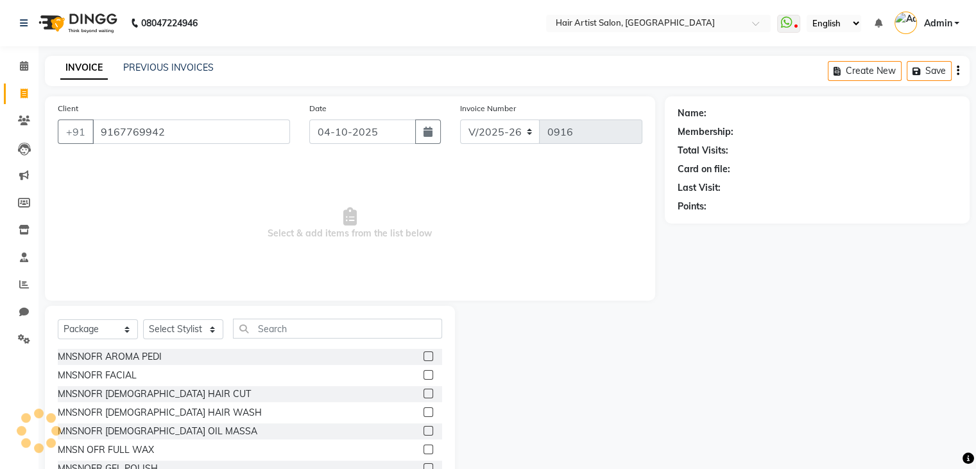
type input "9167769942"
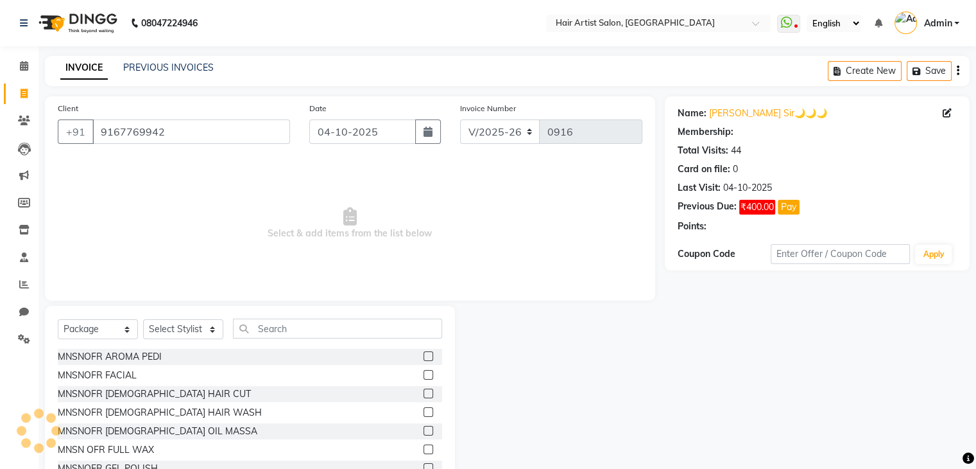
select select "1: Object"
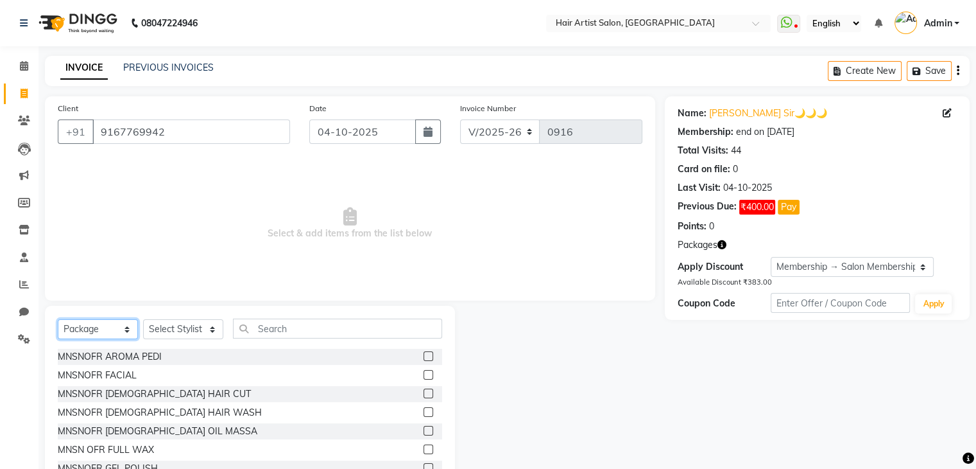
click at [97, 324] on select "Select Service Product Membership Package Voucher Prepaid Gift Card" at bounding box center [98, 329] width 80 height 20
select select "service"
click at [58, 320] on select "Select Service Product Membership Package Voucher Prepaid Gift Card" at bounding box center [98, 329] width 80 height 20
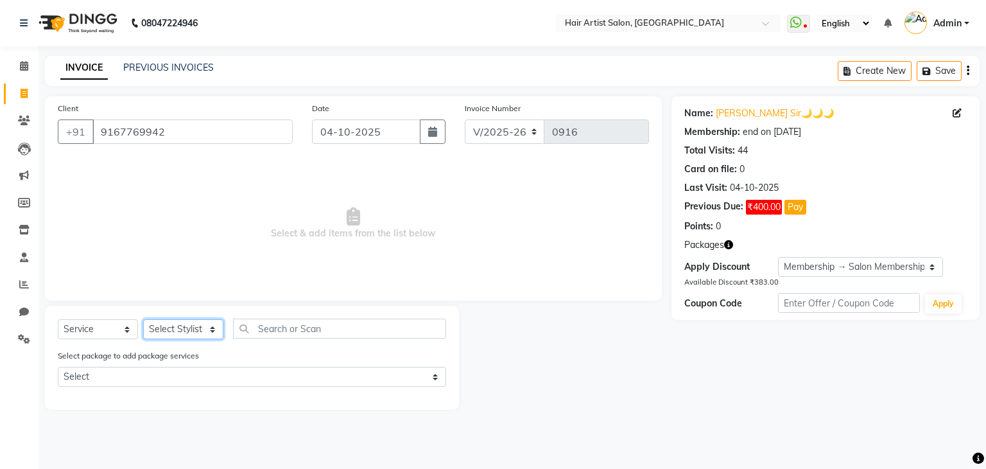
click at [184, 337] on select "Select Stylist Aman channd nisha zimur SALON [PERSON_NAME] [PERSON_NAME] Mam [P…" at bounding box center [183, 329] width 80 height 20
select select "88925"
click at [143, 320] on select "Select Stylist Aman channd nisha zimur SALON [PERSON_NAME] [PERSON_NAME] Mam [P…" at bounding box center [183, 329] width 80 height 20
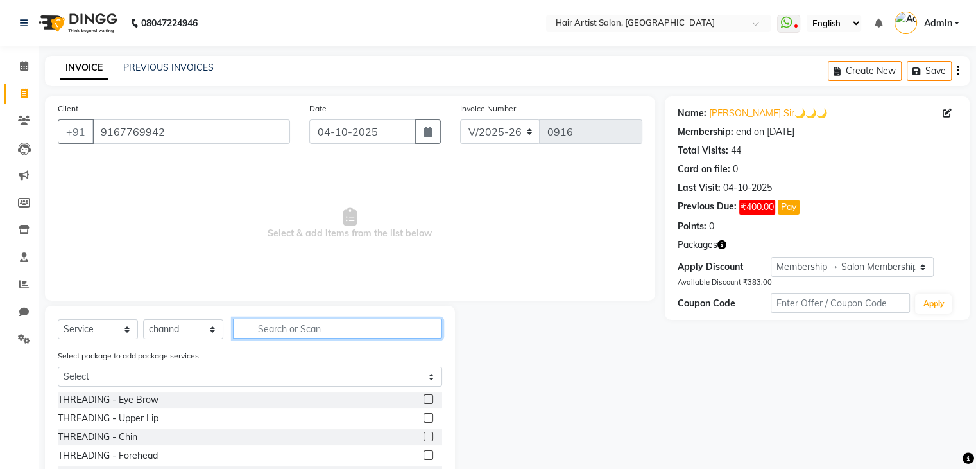
click at [268, 325] on input "text" at bounding box center [337, 328] width 209 height 20
click at [182, 70] on link "PREVIOUS INVOICES" at bounding box center [168, 68] width 91 height 12
click at [154, 70] on link "PREVIOUS INVOICES" at bounding box center [168, 68] width 91 height 12
click at [171, 68] on link "PREVIOUS INVOICES" at bounding box center [168, 68] width 91 height 12
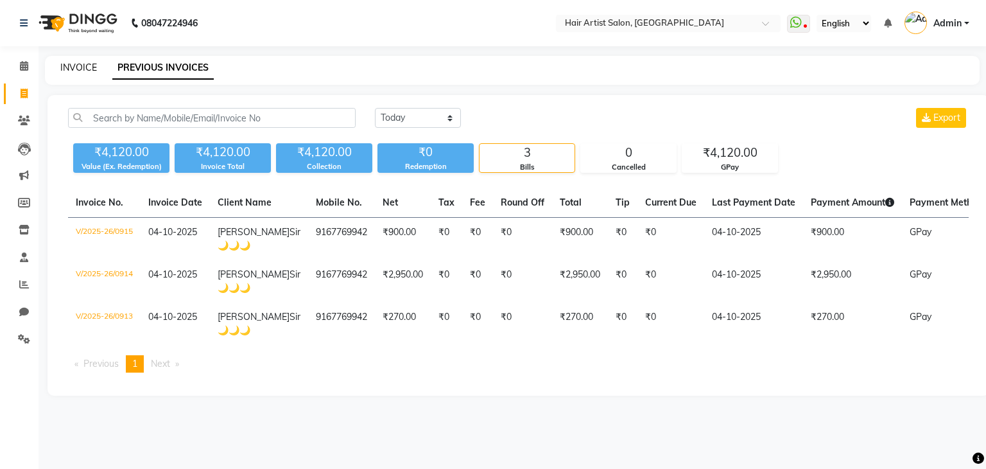
click at [91, 73] on link "INVOICE" at bounding box center [78, 68] width 37 height 12
select select "service"
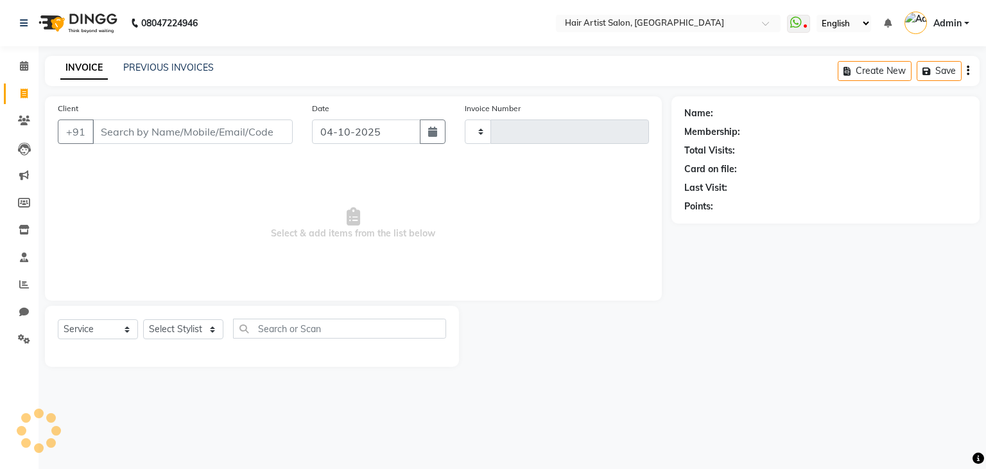
type input "0916"
select select "7809"
select select "package"
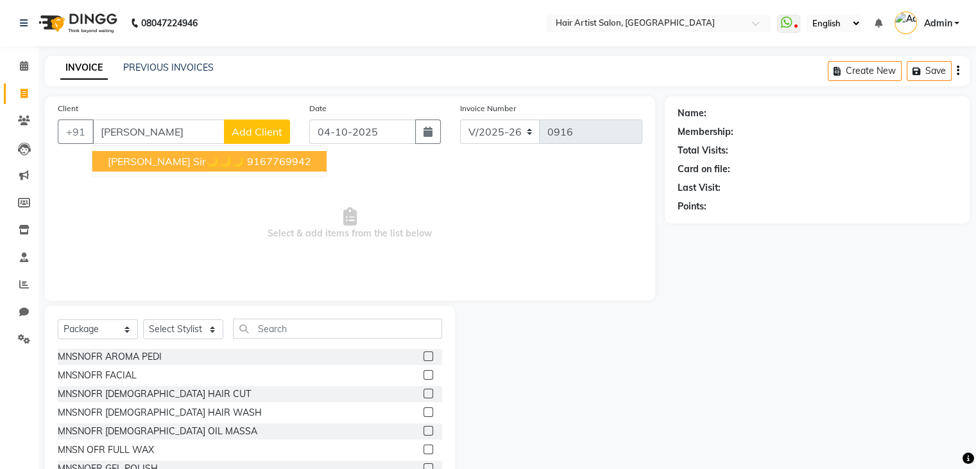
click at [162, 165] on span "[PERSON_NAME] Sir🌙🌙🌙" at bounding box center [176, 161] width 137 height 13
type input "9167769942"
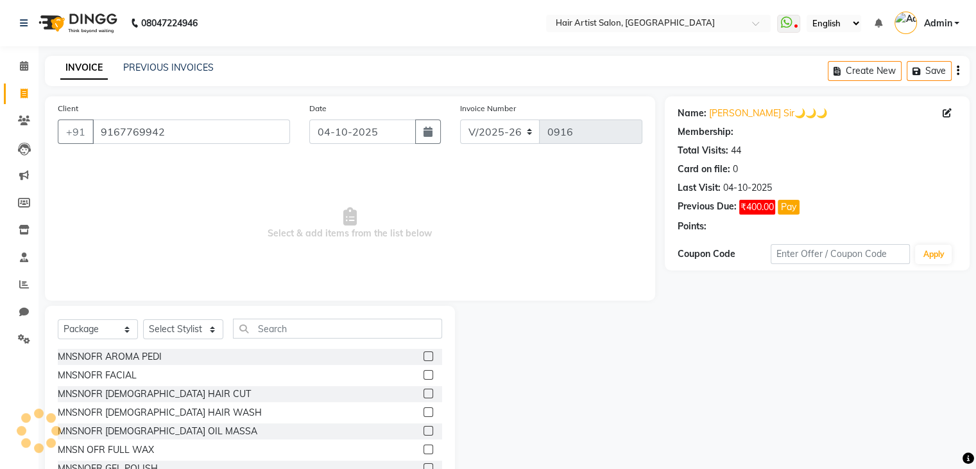
select select "1: Object"
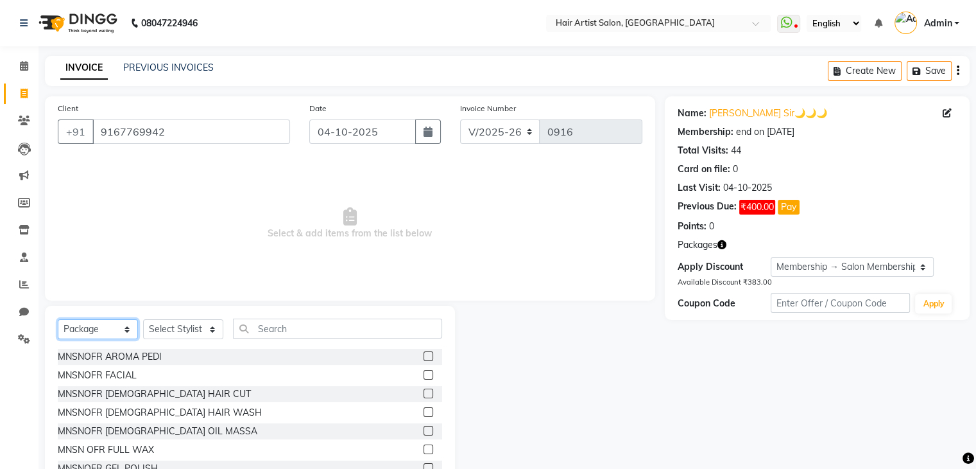
click at [123, 332] on select "Select Service Product Membership Package Voucher Prepaid Gift Card" at bounding box center [98, 329] width 80 height 20
select select "service"
click at [58, 320] on select "Select Service Product Membership Package Voucher Prepaid Gift Card" at bounding box center [98, 329] width 80 height 20
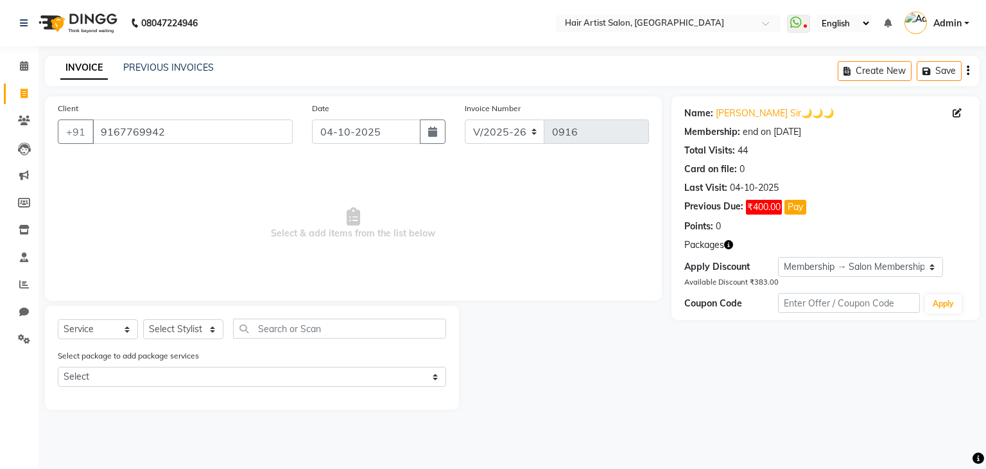
click at [184, 319] on div "Select Service Product Membership Package Voucher Prepaid Gift Card Select Styl…" at bounding box center [252, 333] width 388 height 30
click at [186, 329] on select "Select Stylist Aman channd nisha zimur SALON [PERSON_NAME] [PERSON_NAME] Mam [P…" at bounding box center [183, 329] width 80 height 20
select select "88925"
click at [143, 320] on select "Select Stylist Aman channd nisha zimur SALON [PERSON_NAME] [PERSON_NAME] Mam [P…" at bounding box center [183, 329] width 80 height 20
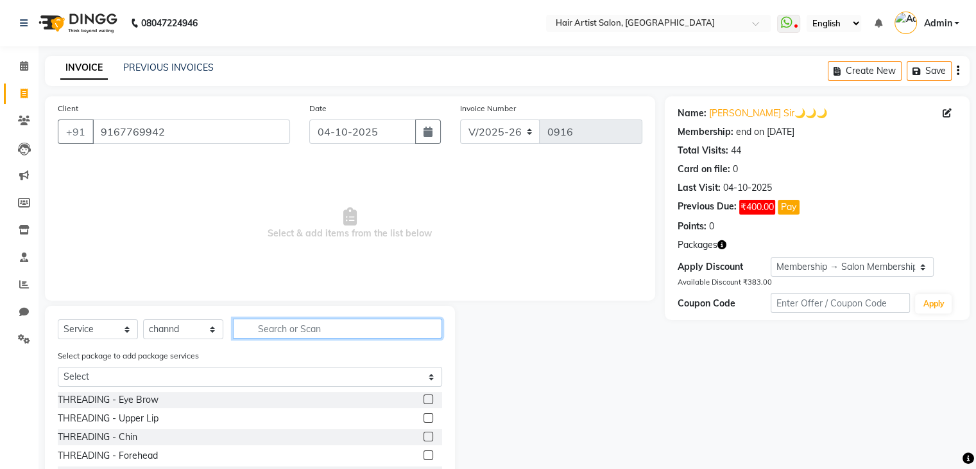
click at [260, 337] on input "text" at bounding box center [337, 328] width 209 height 20
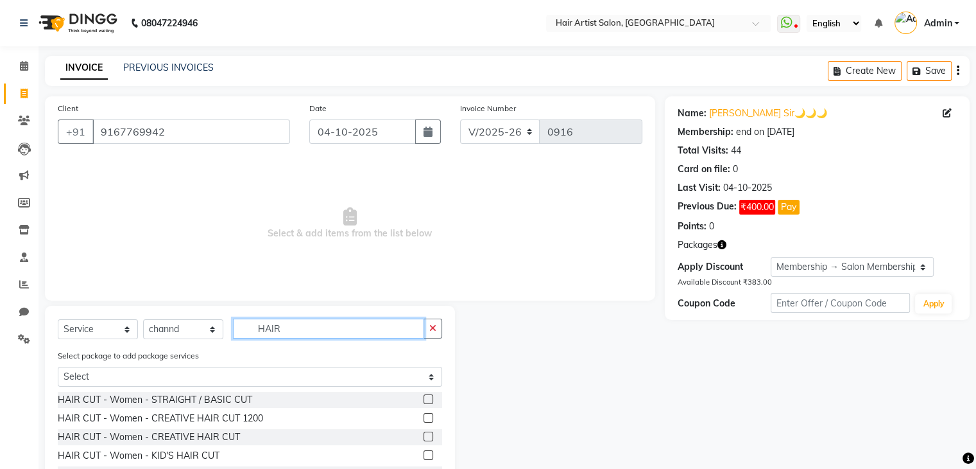
type input "HAIR"
click at [424, 455] on label at bounding box center [429, 455] width 10 height 10
click at [424, 455] on input "checkbox" at bounding box center [428, 455] width 8 height 8
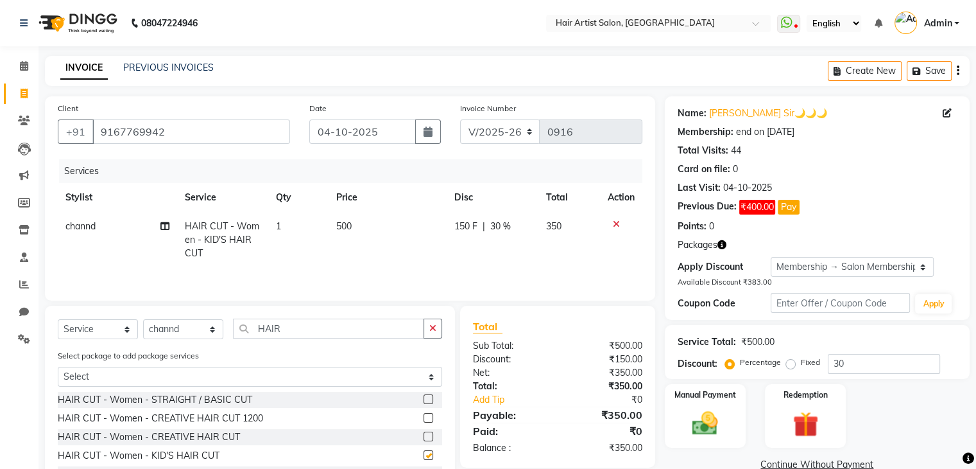
checkbox input "false"
click at [390, 216] on td "500" at bounding box center [388, 240] width 118 height 56
select select "88925"
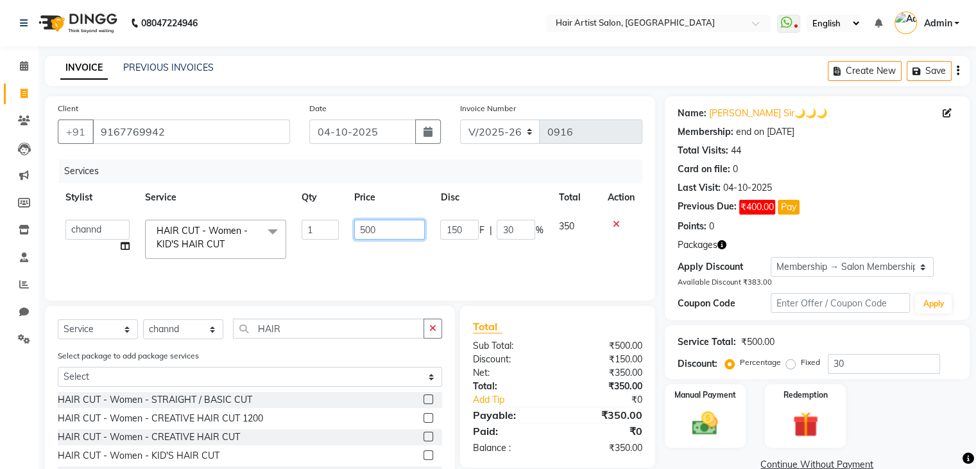
click at [388, 224] on input "500" at bounding box center [389, 230] width 71 height 20
type input "5"
type input "200"
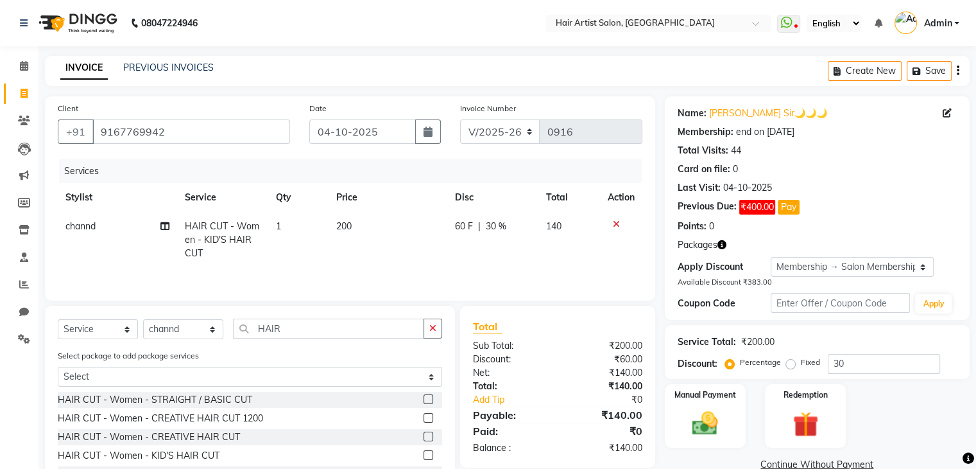
click at [500, 221] on span "30 %" at bounding box center [496, 226] width 21 height 13
select select "88925"
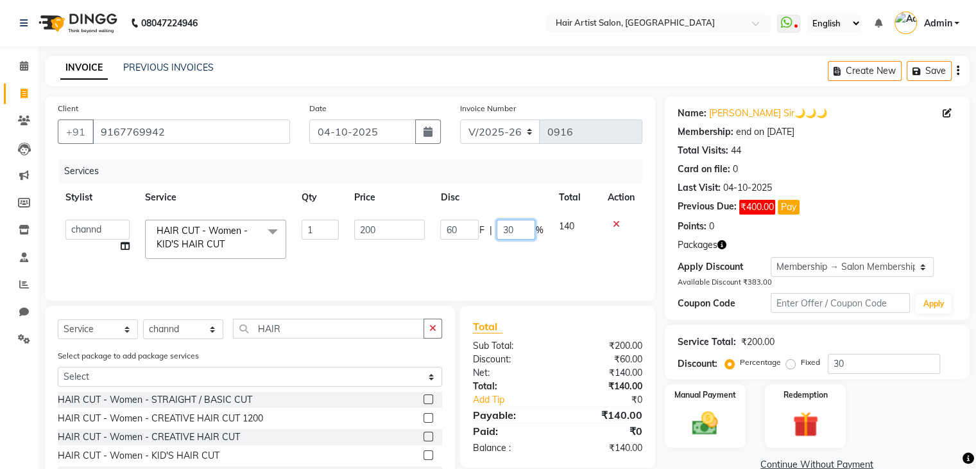
click at [526, 232] on input "30" at bounding box center [516, 230] width 39 height 20
type input "3"
type input "0"
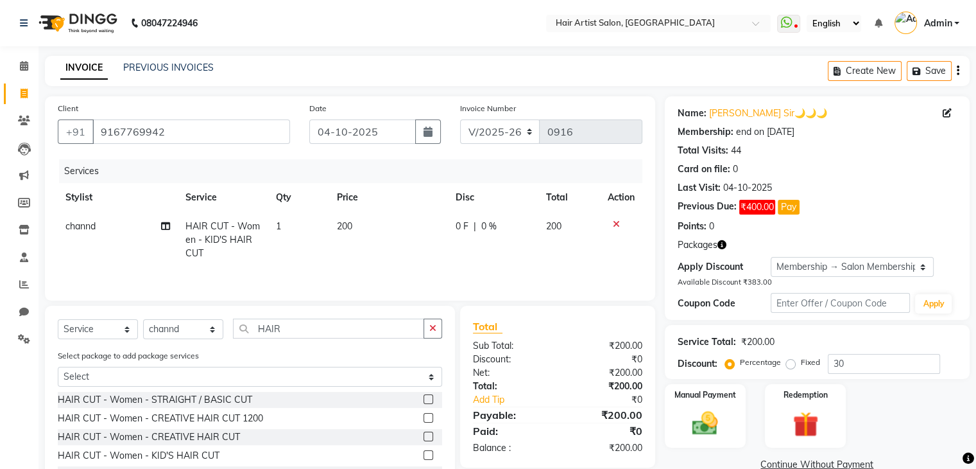
click at [537, 264] on tr "channd HAIR CUT - Women - KID'S HAIR CUT 1 200 0 F | 0 % 200" at bounding box center [350, 240] width 585 height 56
click at [695, 418] on img at bounding box center [705, 423] width 43 height 31
click at [188, 229] on span "HAIR CUT - Women - KID'S HAIR CUT" at bounding box center [223, 239] width 74 height 39
select select "88925"
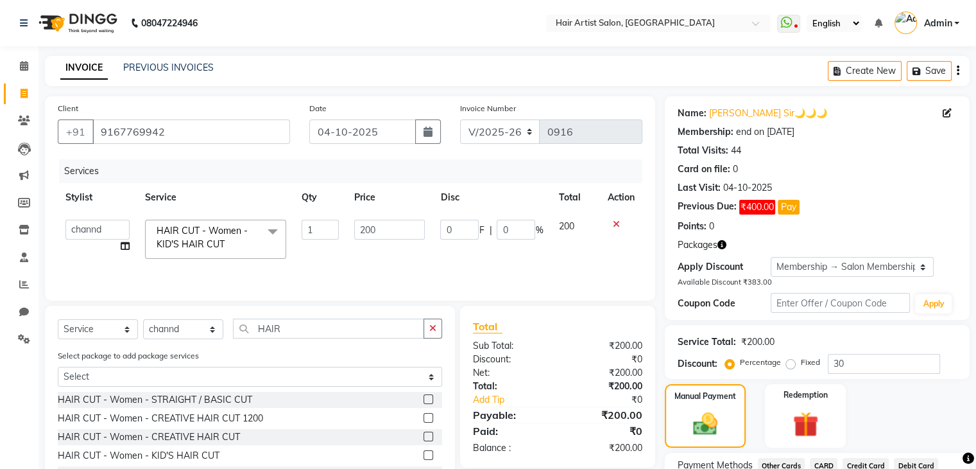
click at [276, 230] on span at bounding box center [273, 232] width 26 height 24
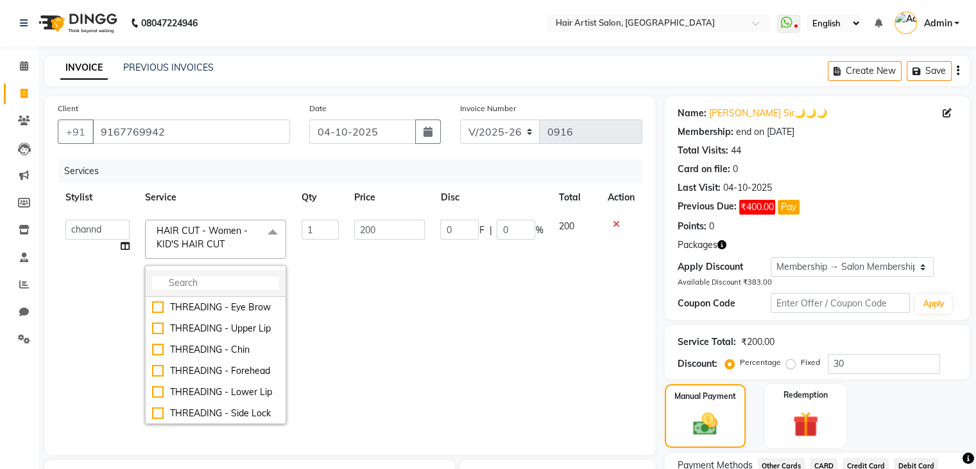
click at [245, 284] on input "multiselect-search" at bounding box center [215, 282] width 127 height 13
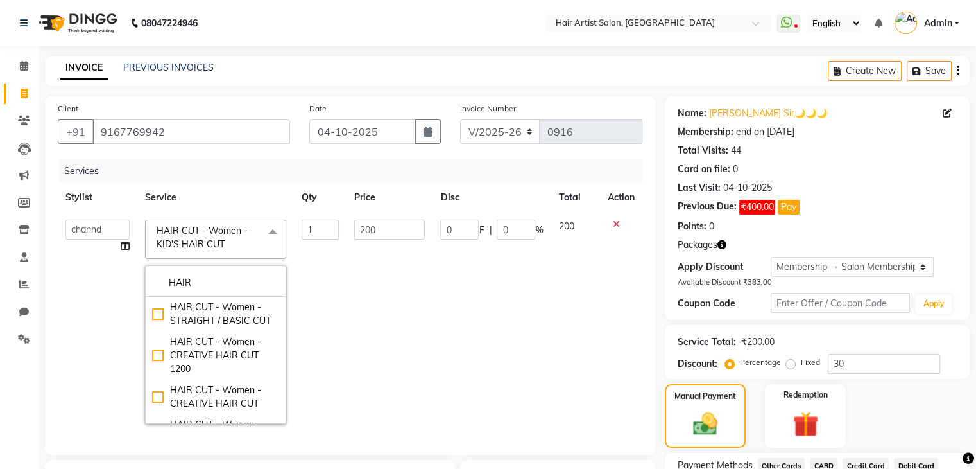
type input "HAIR"
click at [275, 229] on span at bounding box center [273, 232] width 26 height 24
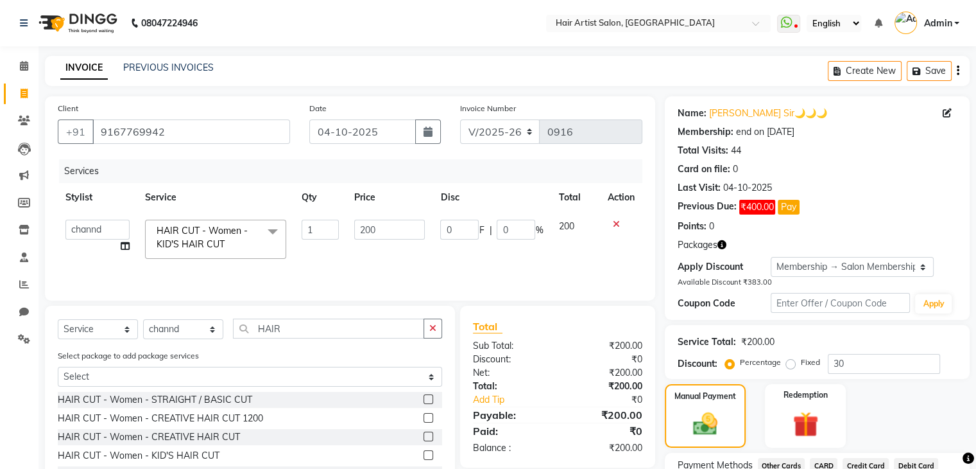
click at [614, 223] on icon at bounding box center [616, 224] width 7 height 9
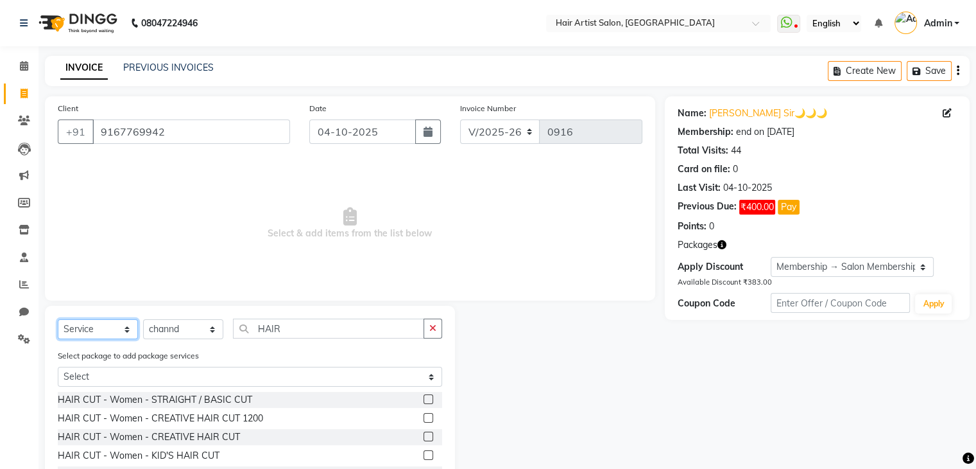
click at [98, 328] on select "Select Service Product Membership Package Voucher Prepaid Gift Card" at bounding box center [98, 329] width 80 height 20
click at [58, 320] on select "Select Service Product Membership Package Voucher Prepaid Gift Card" at bounding box center [98, 329] width 80 height 20
click at [298, 333] on input "HAIR" at bounding box center [328, 328] width 191 height 20
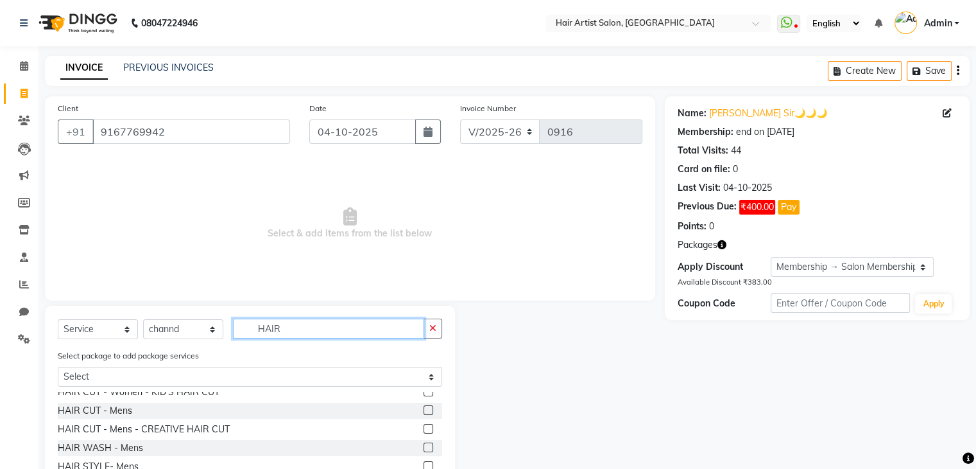
scroll to position [59, 0]
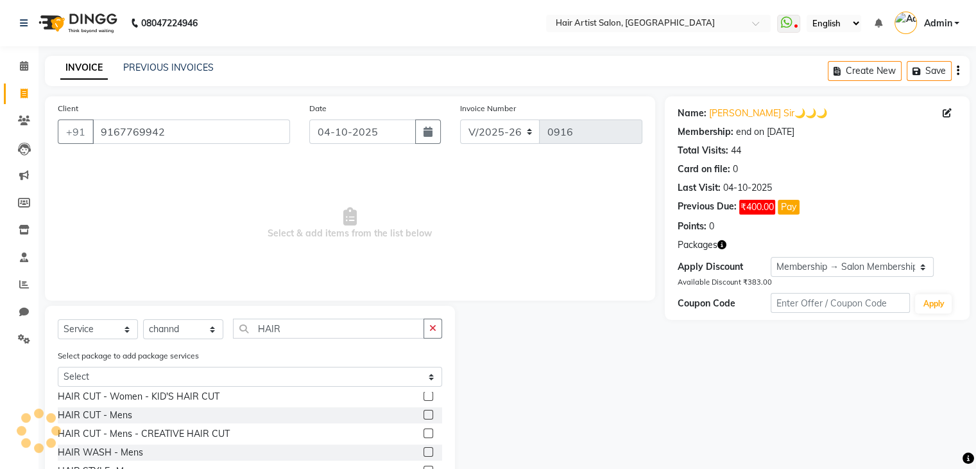
click at [424, 415] on label at bounding box center [429, 415] width 10 height 10
click at [424, 415] on input "checkbox" at bounding box center [428, 415] width 8 height 8
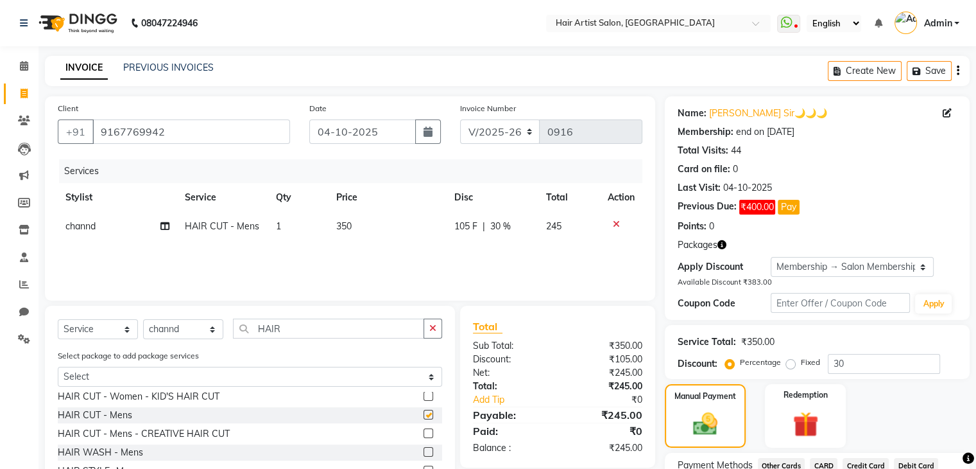
checkbox input "false"
click at [345, 229] on span "350" at bounding box center [343, 226] width 15 height 12
select select "88925"
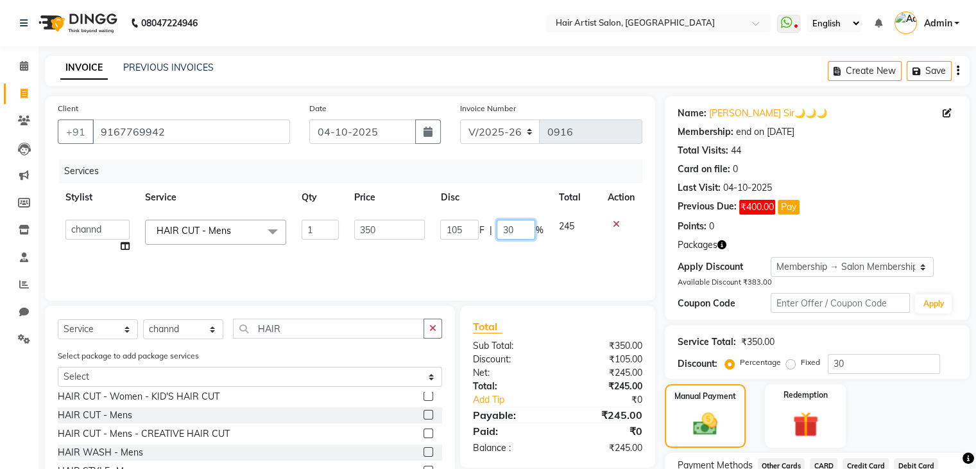
click at [512, 234] on input "30" at bounding box center [516, 230] width 39 height 20
type input "3"
type input "0"
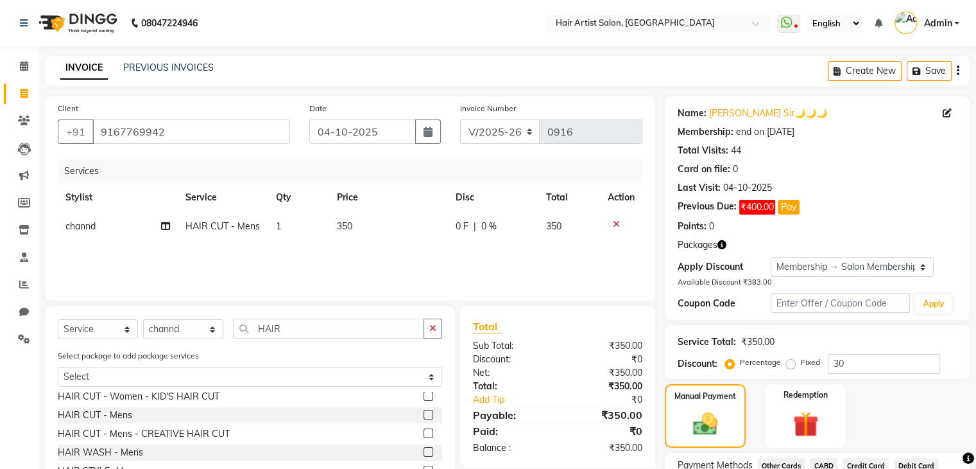
click at [426, 224] on td "350" at bounding box center [388, 226] width 119 height 29
select select "88925"
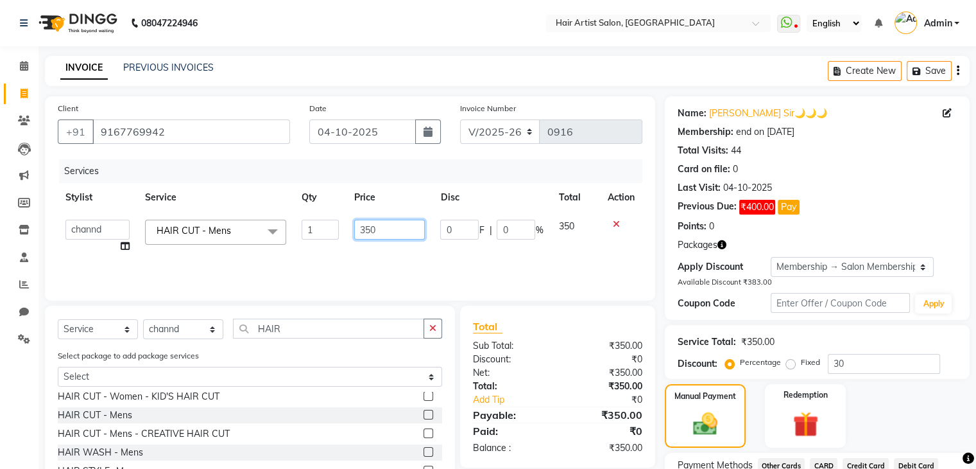
click at [378, 227] on input "350" at bounding box center [389, 230] width 71 height 20
type input "3"
type input "200"
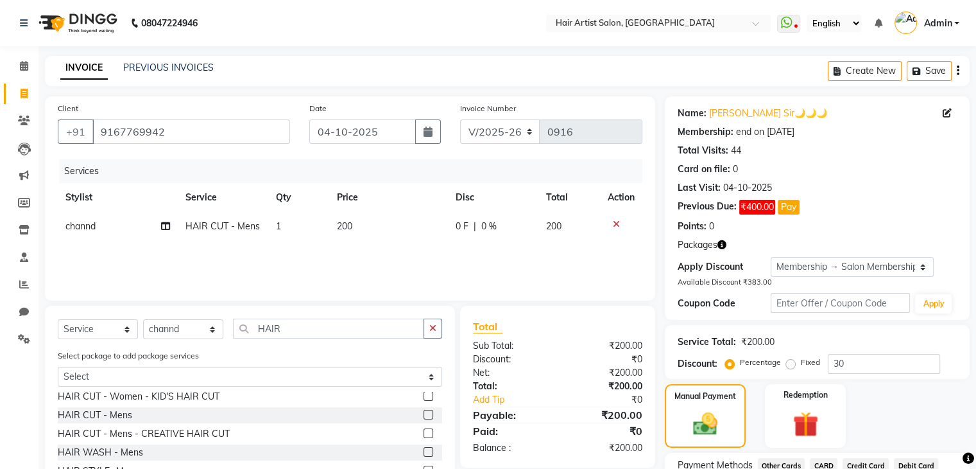
click at [411, 268] on div "Services Stylist Service Qty Price Disc Total Action channd HAIR CUT - Mens 1 2…" at bounding box center [350, 223] width 585 height 128
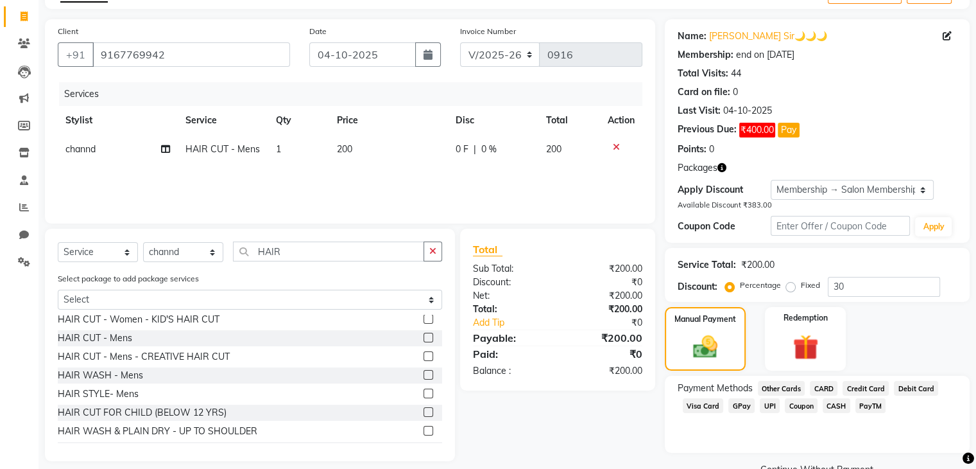
scroll to position [107, 0]
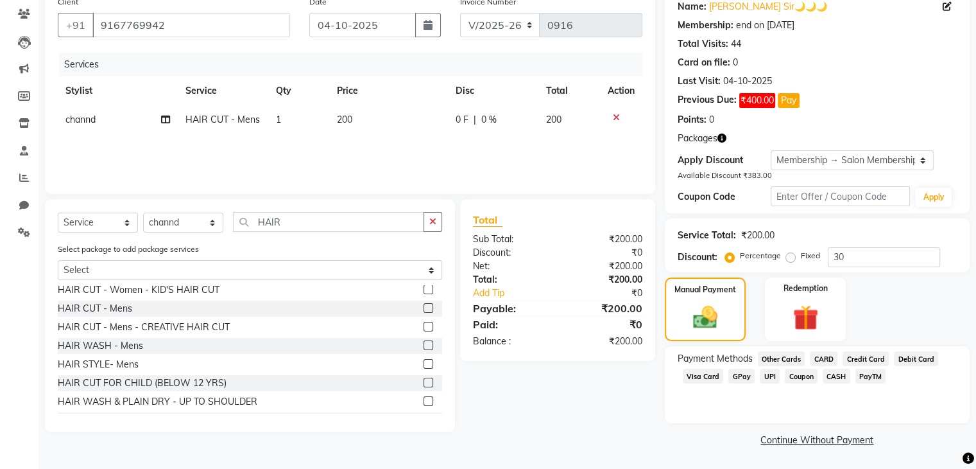
click at [743, 381] on span "GPay" at bounding box center [742, 375] width 26 height 15
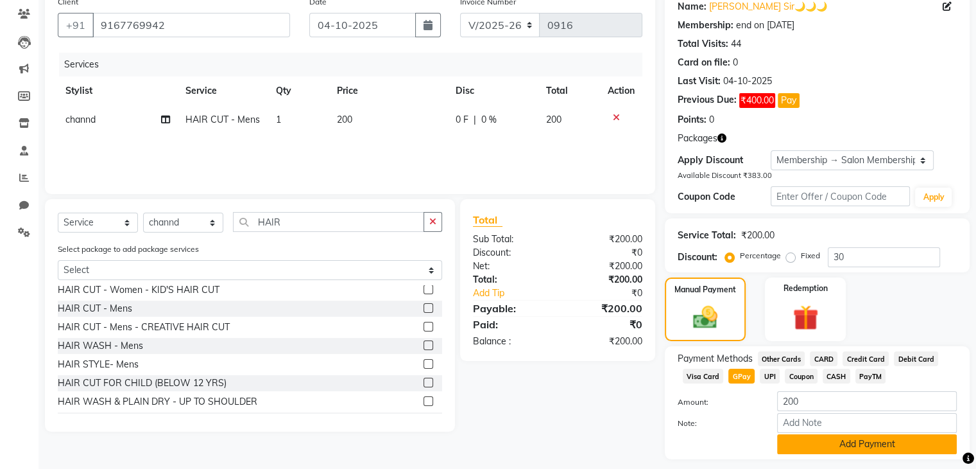
click at [836, 444] on button "Add Payment" at bounding box center [867, 444] width 180 height 20
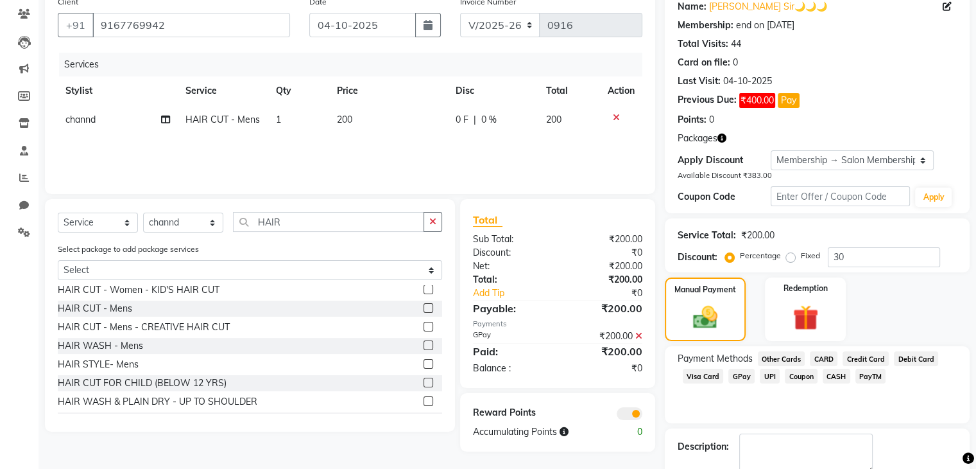
scroll to position [178, 0]
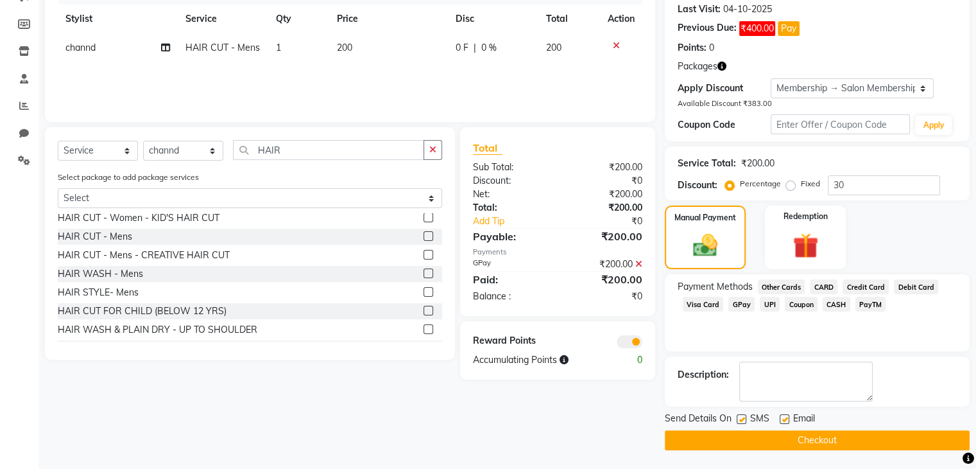
click at [829, 433] on button "Checkout" at bounding box center [817, 440] width 305 height 20
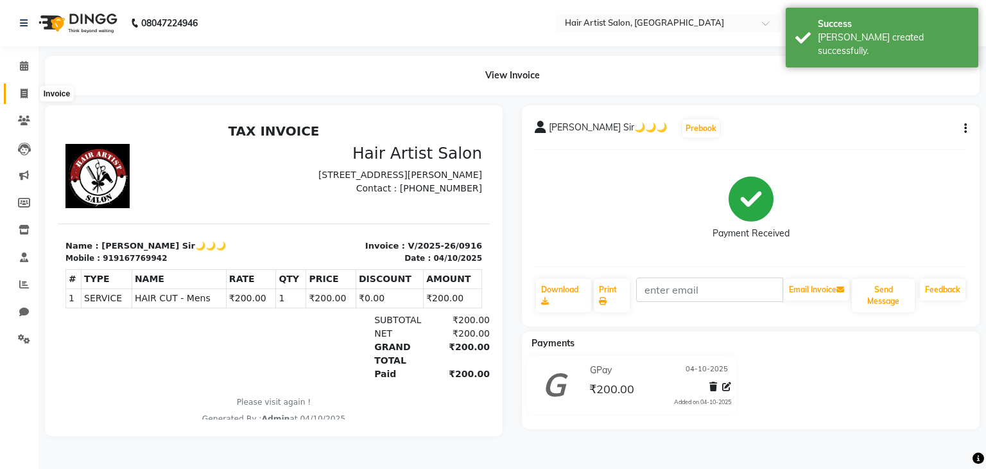
click at [24, 91] on icon at bounding box center [24, 94] width 7 height 10
select select "service"
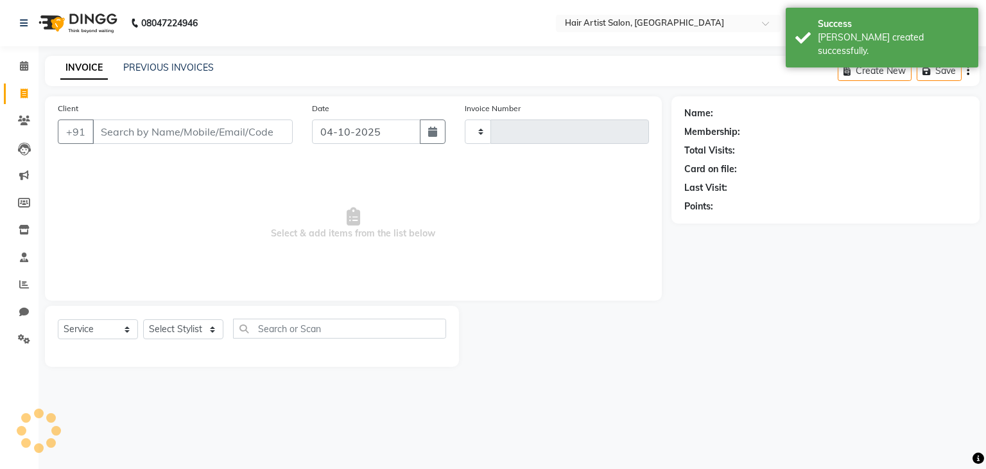
type input "0917"
select select "7809"
select select "package"
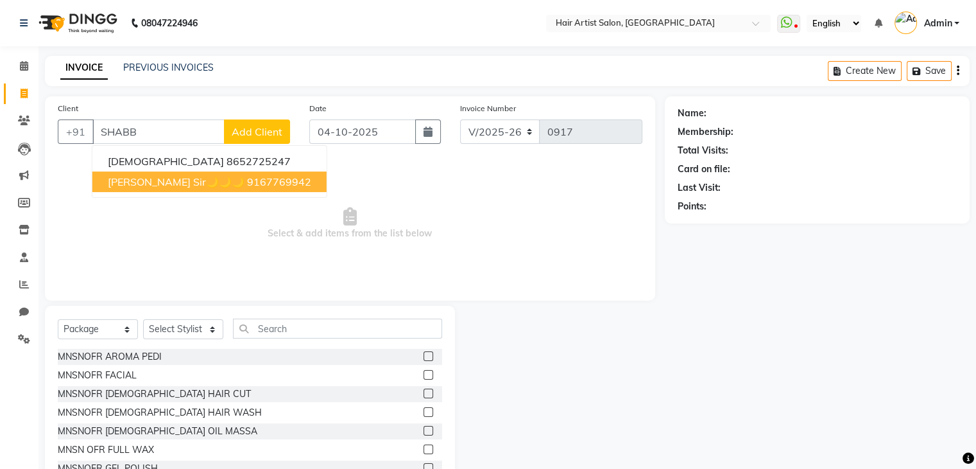
click at [116, 175] on span "[PERSON_NAME] Sir🌙🌙🌙" at bounding box center [176, 181] width 137 height 13
type input "9167769942"
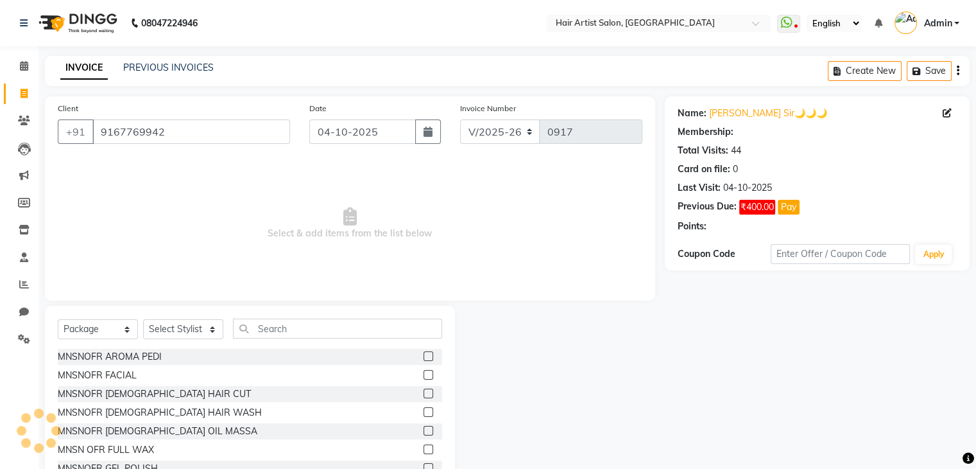
select select "1: Object"
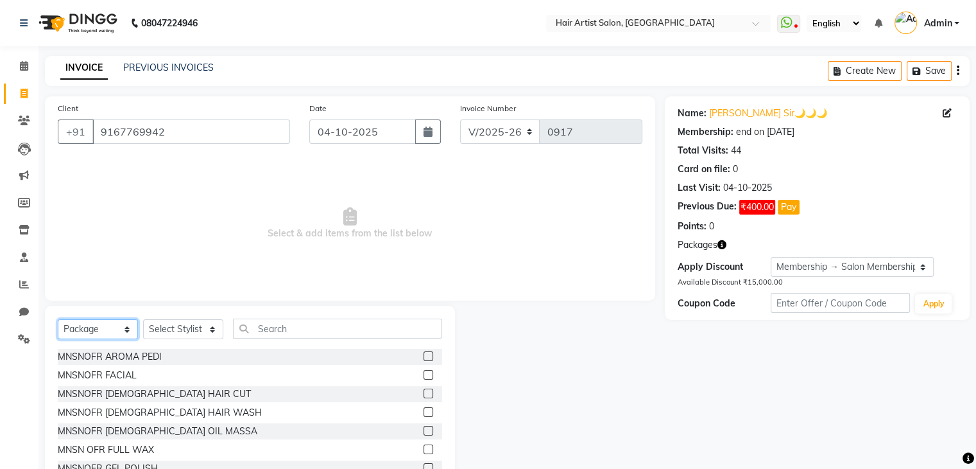
click at [116, 332] on select "Select Service Product Membership Package Voucher Prepaid Gift Card" at bounding box center [98, 329] width 80 height 20
select select "service"
click at [58, 320] on select "Select Service Product Membership Package Voucher Prepaid Gift Card" at bounding box center [98, 329] width 80 height 20
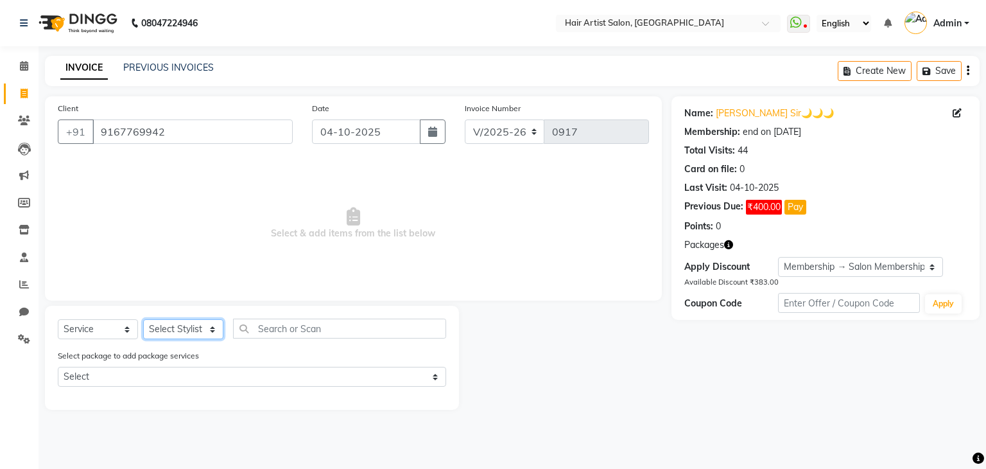
click at [191, 331] on select "Select Stylist Aman channd nisha zimur SALON [PERSON_NAME] [PERSON_NAME] Mam [P…" at bounding box center [183, 329] width 80 height 20
select select "70426"
click at [143, 320] on select "Select Stylist Aman channd nisha zimur SALON [PERSON_NAME] [PERSON_NAME] Mam [P…" at bounding box center [183, 329] width 80 height 20
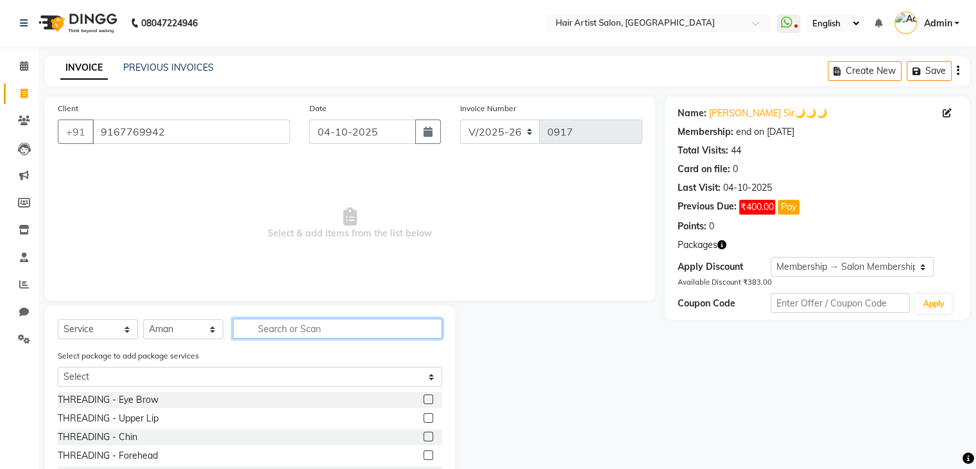
click at [282, 324] on input "text" at bounding box center [337, 328] width 209 height 20
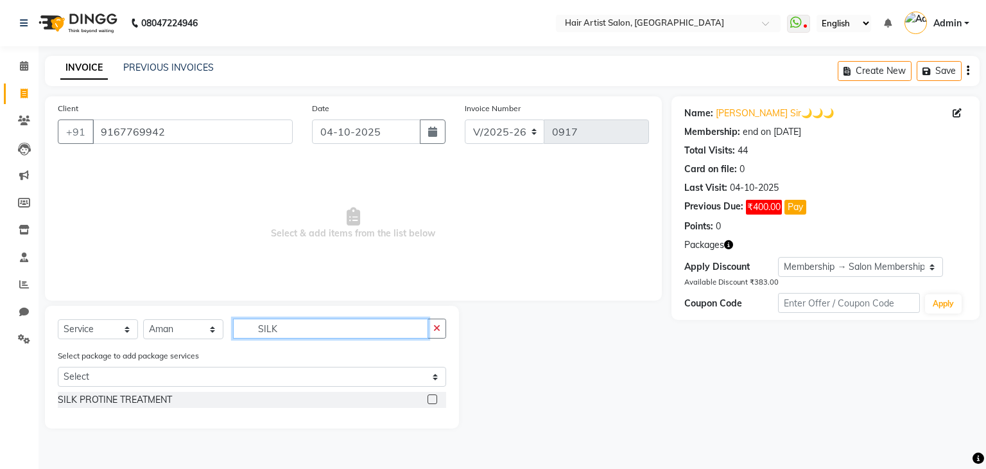
type input "SILK"
click at [433, 399] on label at bounding box center [432, 399] width 10 height 10
click at [433, 399] on input "checkbox" at bounding box center [431, 399] width 8 height 8
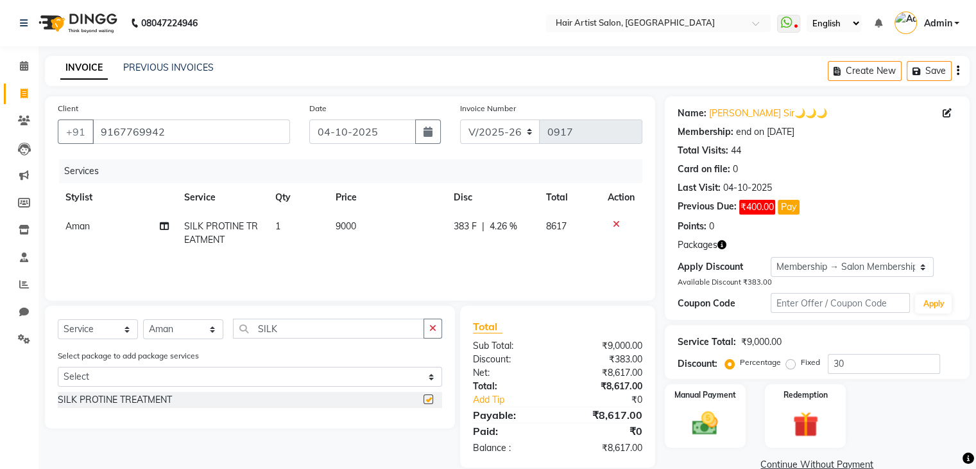
checkbox input "false"
click at [506, 224] on span "4.26 %" at bounding box center [504, 226] width 28 height 13
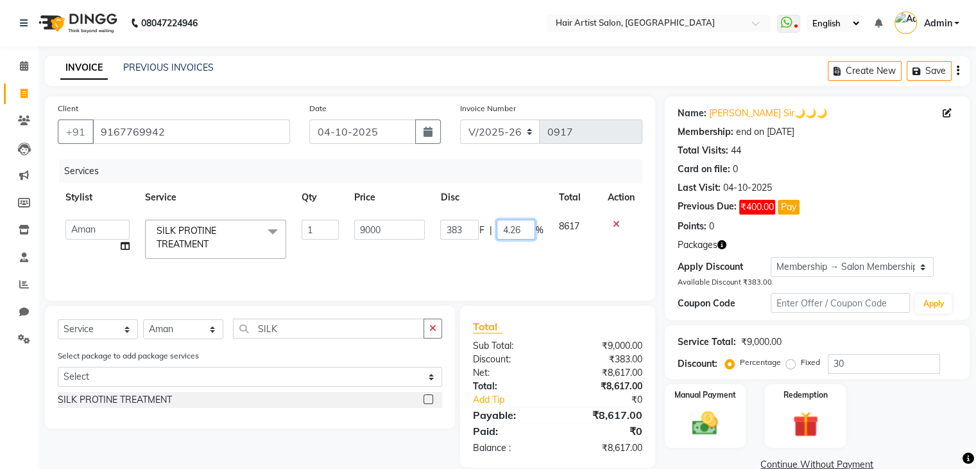
click at [522, 228] on input "4.26" at bounding box center [516, 230] width 39 height 20
type input "4"
type input "0"
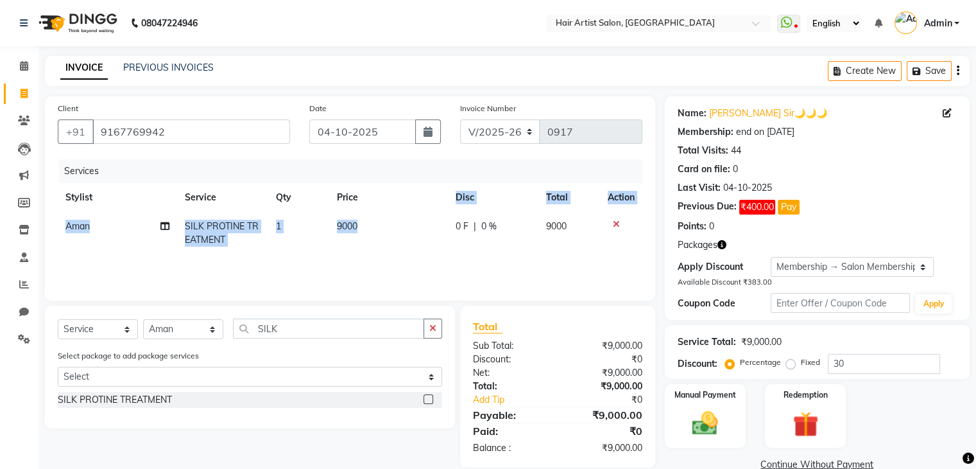
drag, startPoint x: 382, startPoint y: 241, endPoint x: 390, endPoint y: 203, distance: 38.2
click at [390, 203] on table "Stylist Service Qty Price Disc Total Action Aman SILK PROTINE TREATMENT 1 9000 …" at bounding box center [350, 218] width 585 height 71
click at [388, 224] on td "9000" at bounding box center [388, 233] width 119 height 42
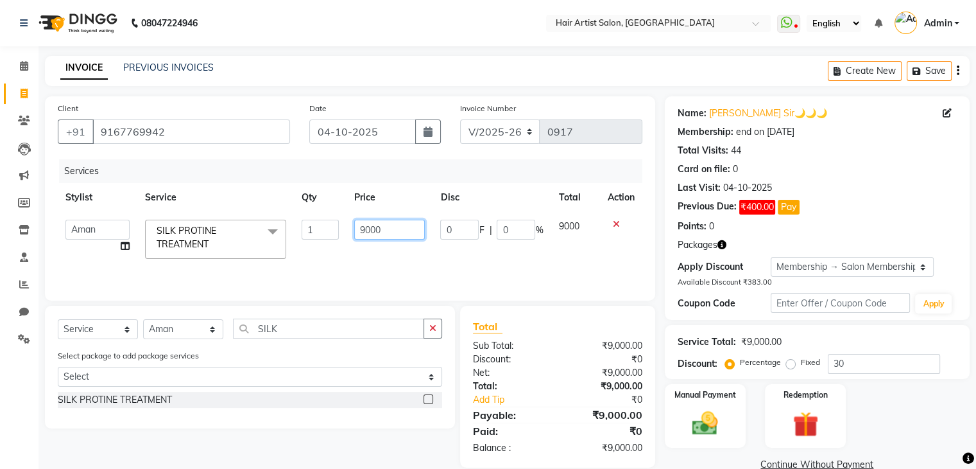
click at [383, 231] on input "9000" at bounding box center [389, 230] width 71 height 20
type input "9"
type input "5500"
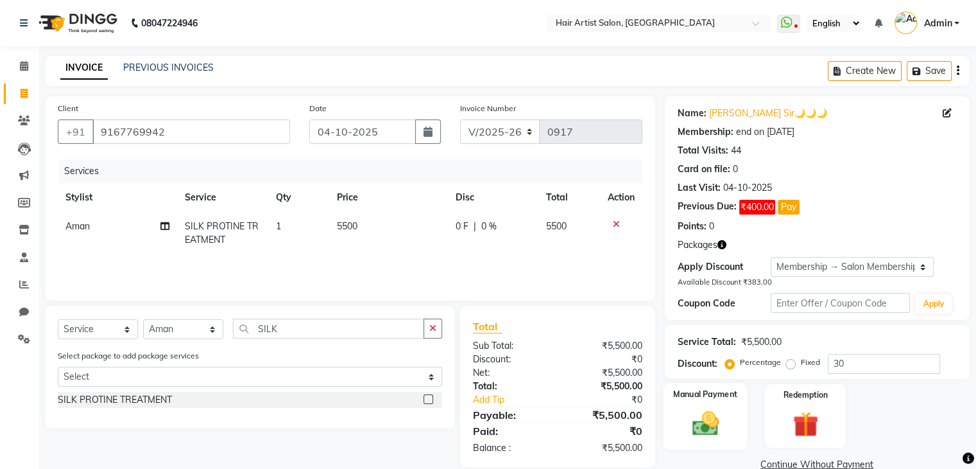
click at [710, 433] on img at bounding box center [705, 423] width 43 height 31
click at [823, 463] on span "CARD" at bounding box center [824, 465] width 28 height 15
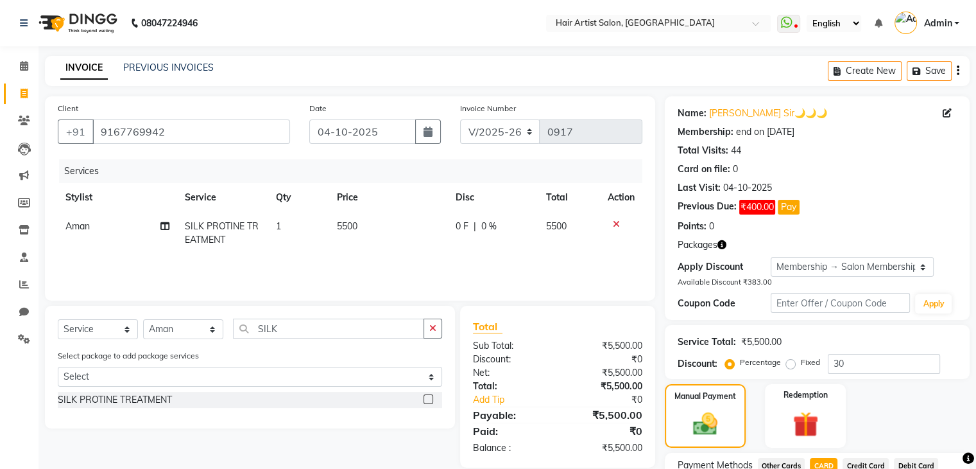
scroll to position [144, 0]
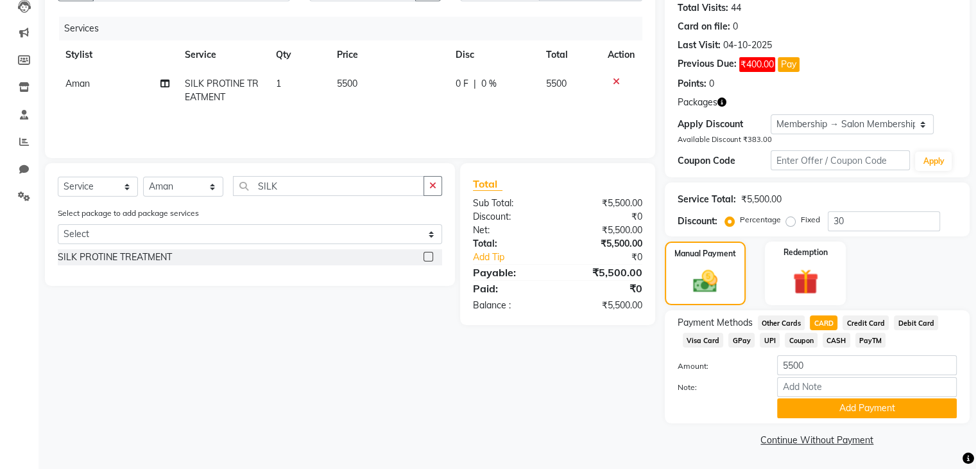
click at [868, 419] on div "Payment Methods Other Cards CARD Credit Card Debit Card Visa Card GPay UPI Coup…" at bounding box center [817, 366] width 305 height 113
click at [859, 409] on button "Add Payment" at bounding box center [867, 408] width 180 height 20
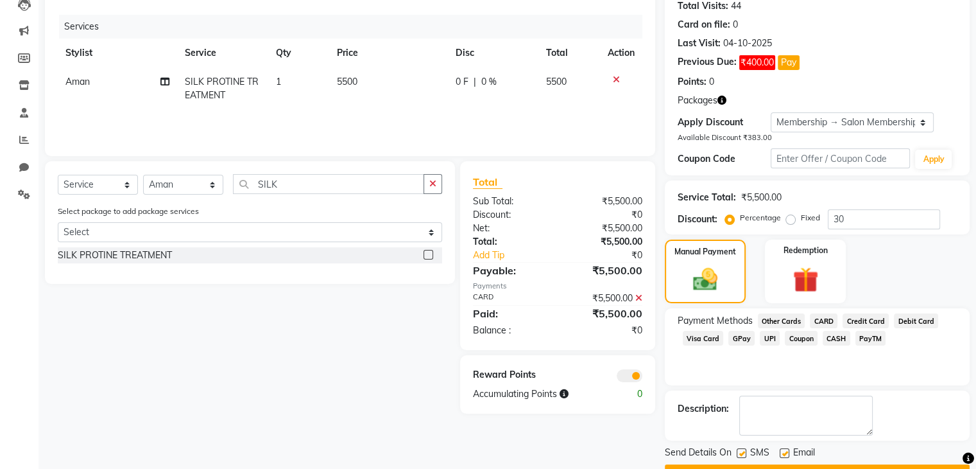
scroll to position [178, 0]
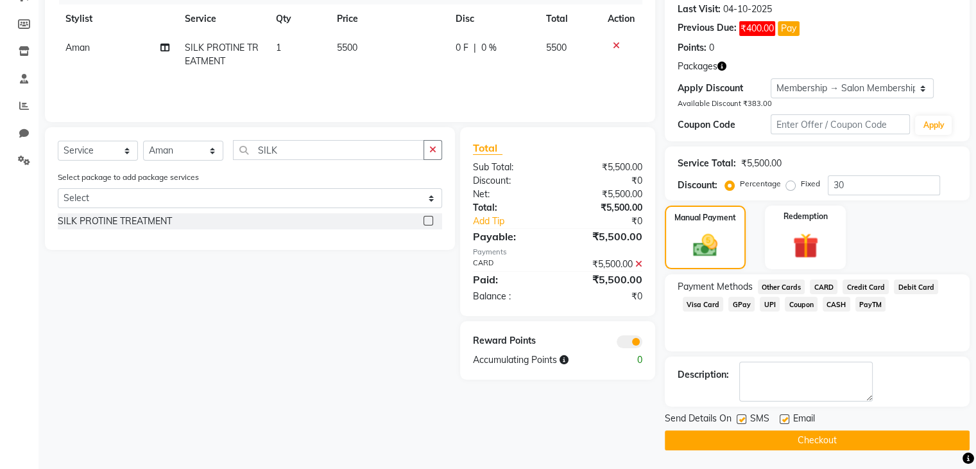
click at [901, 445] on button "Checkout" at bounding box center [817, 440] width 305 height 20
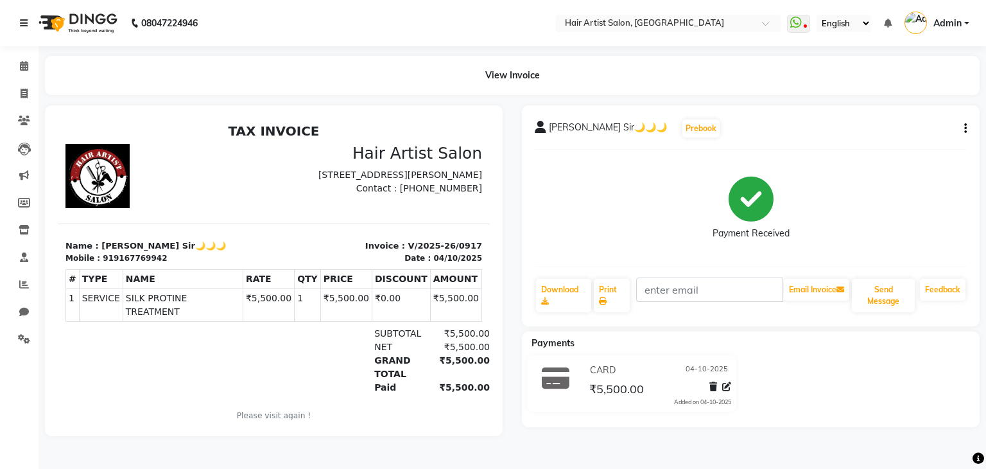
click at [26, 16] on link at bounding box center [26, 23] width 13 height 36
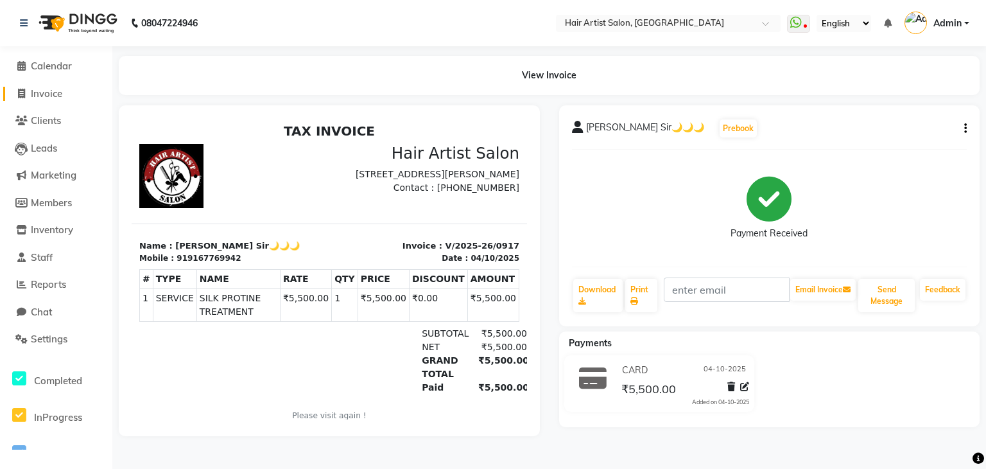
click at [57, 96] on span "Invoice" at bounding box center [46, 93] width 31 height 12
select select "7809"
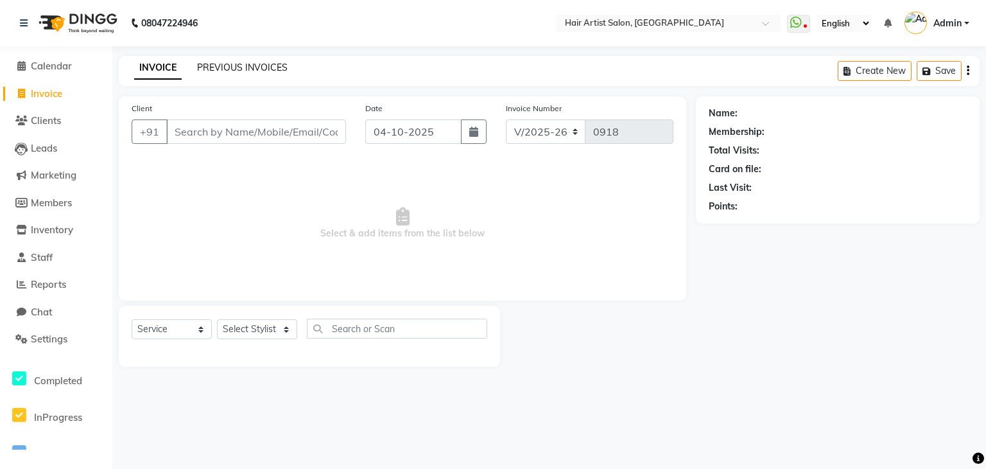
select select "package"
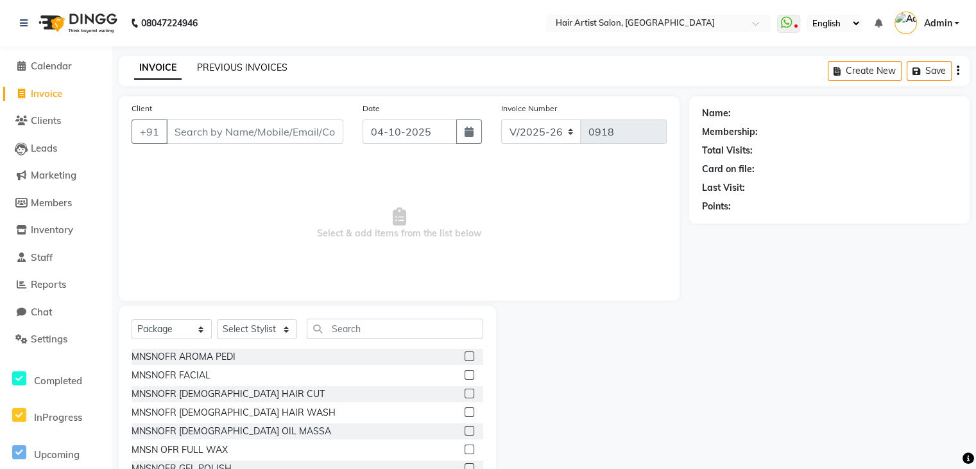
click at [238, 70] on link "PREVIOUS INVOICES" at bounding box center [242, 68] width 91 height 12
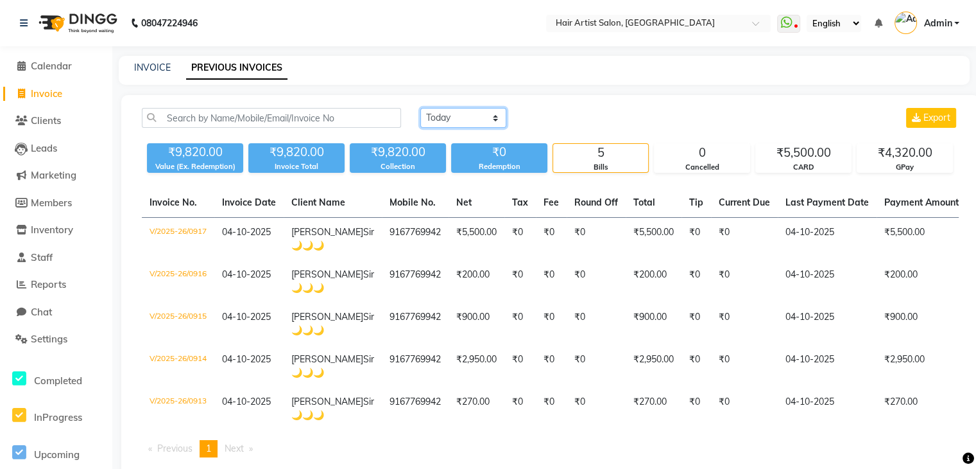
click at [465, 121] on select "[DATE] [DATE] Custom Range" at bounding box center [463, 118] width 86 height 20
select select "range"
click at [420, 108] on select "[DATE] [DATE] Custom Range" at bounding box center [463, 118] width 86 height 20
click at [573, 113] on input "04-10-2025" at bounding box center [568, 118] width 90 height 18
select select "10"
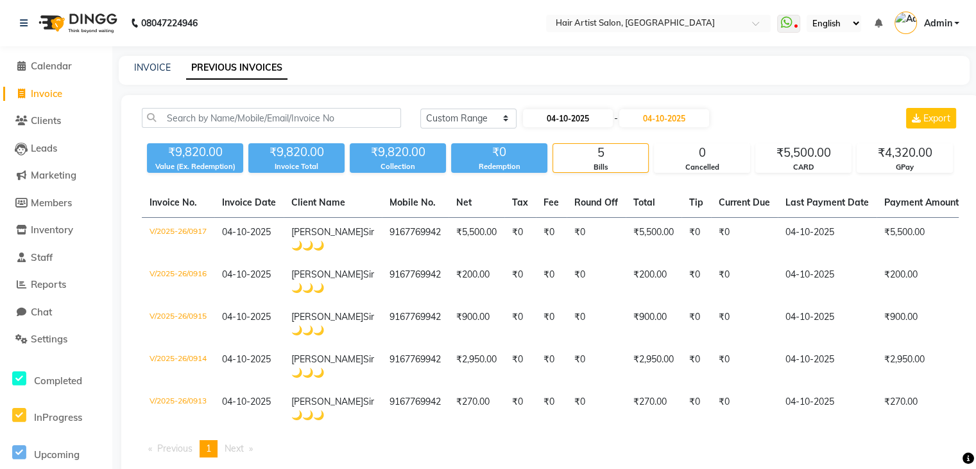
select select "2025"
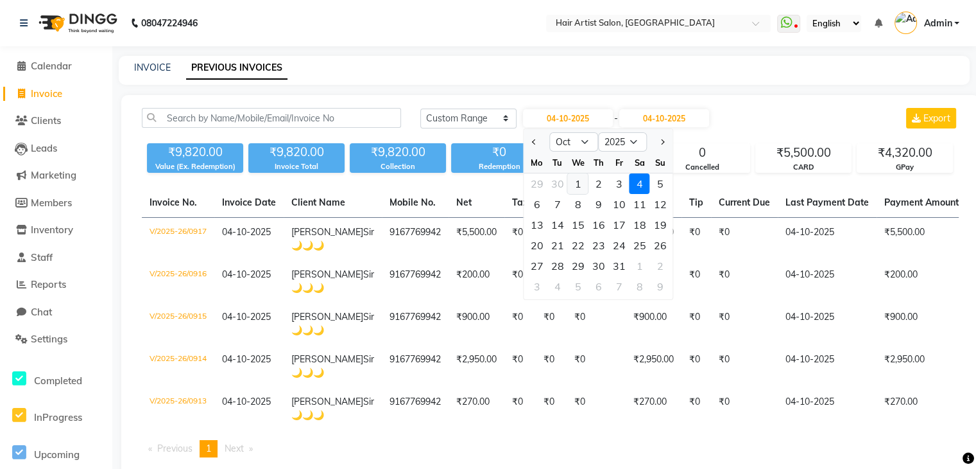
click at [574, 181] on div "1" at bounding box center [578, 183] width 21 height 21
type input "01-10-2025"
